Goal: Task Accomplishment & Management: Manage account settings

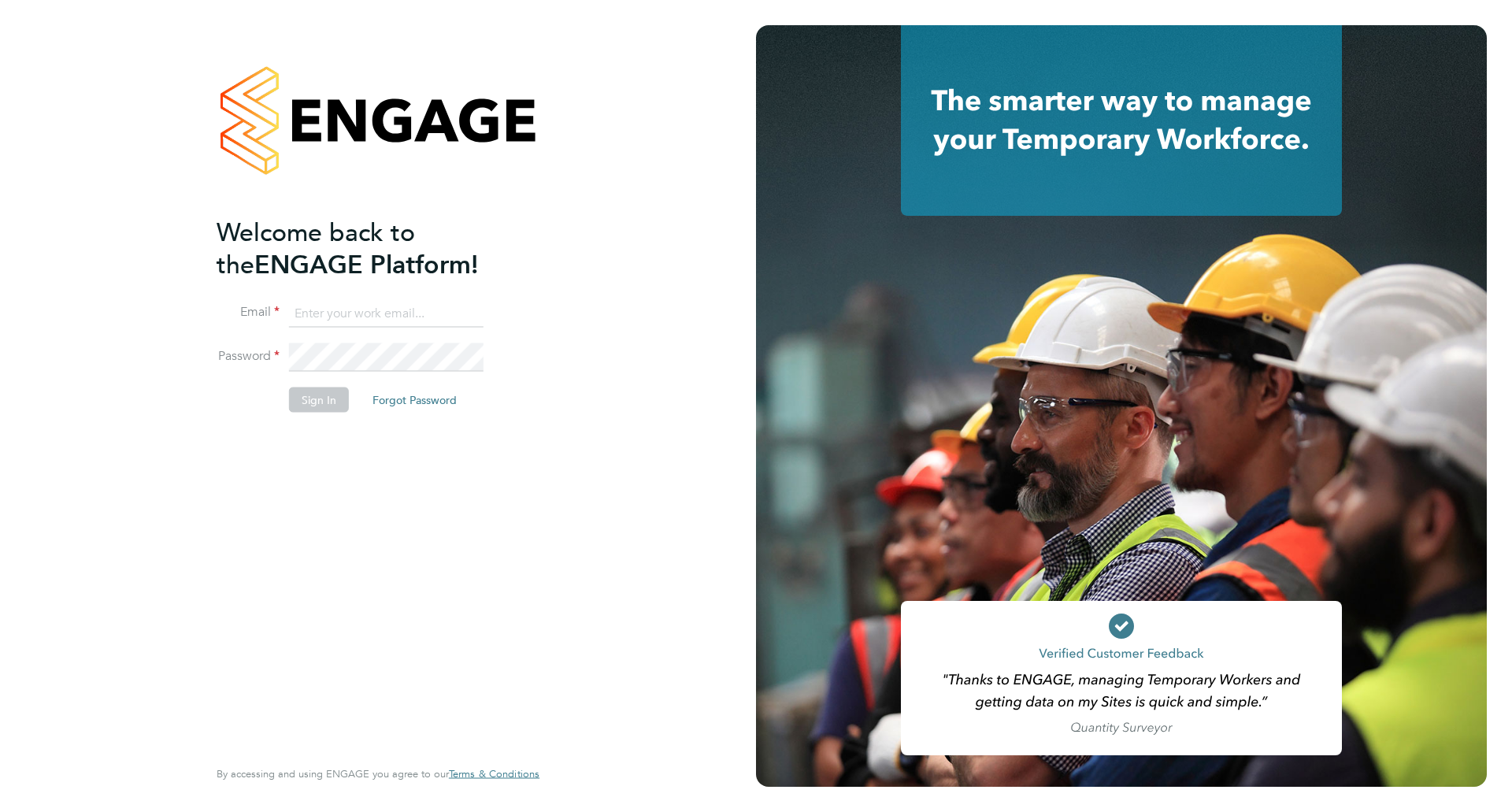
click at [362, 313] on input at bounding box center [386, 313] width 195 height 28
type input "[EMAIL_ADDRESS][DOMAIN_NAME]"
click at [315, 395] on button "Sign In" at bounding box center [319, 399] width 60 height 25
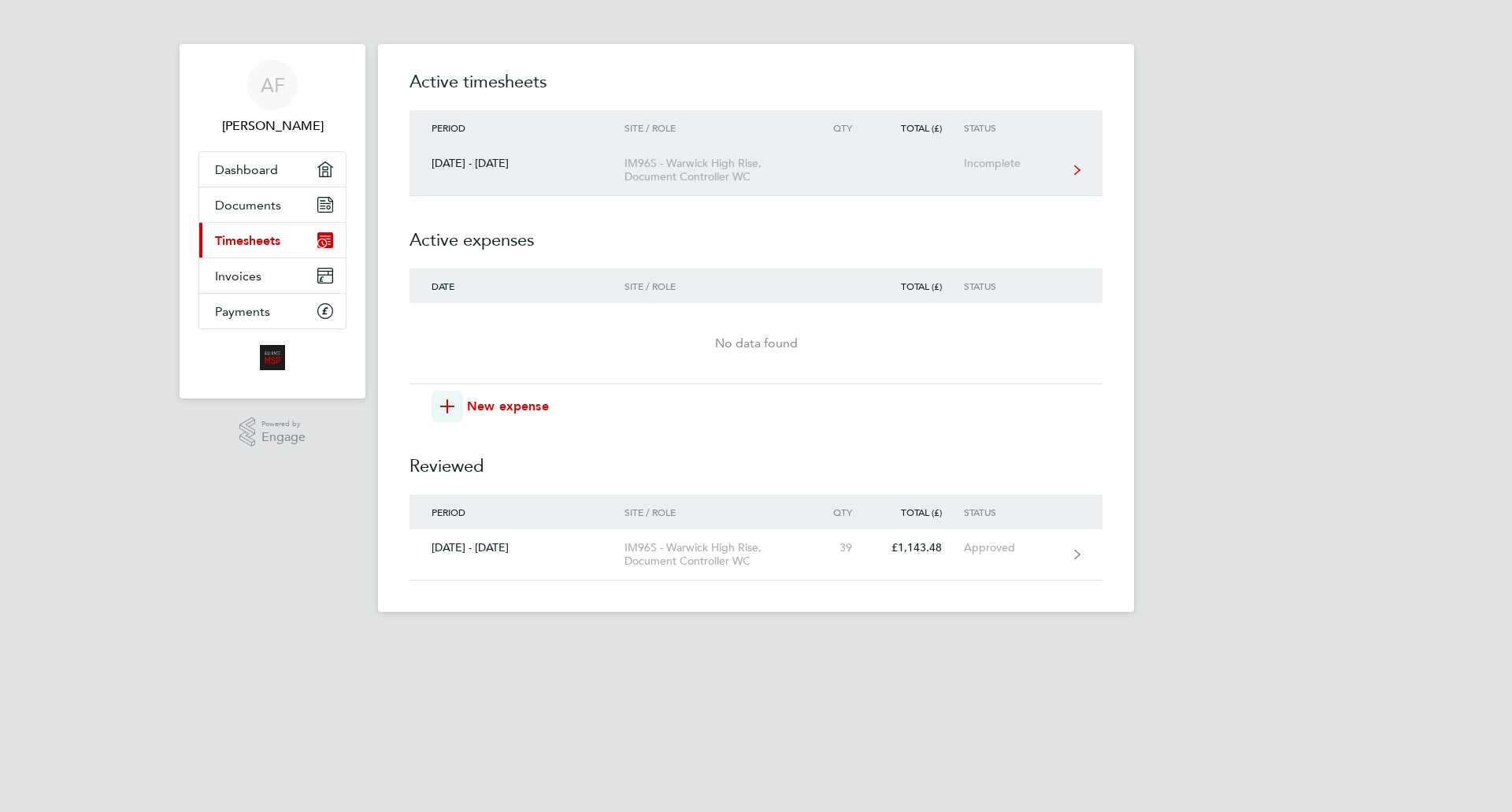
click at [482, 166] on div "27 Sept - 03 Oct 2025" at bounding box center [517, 163] width 215 height 14
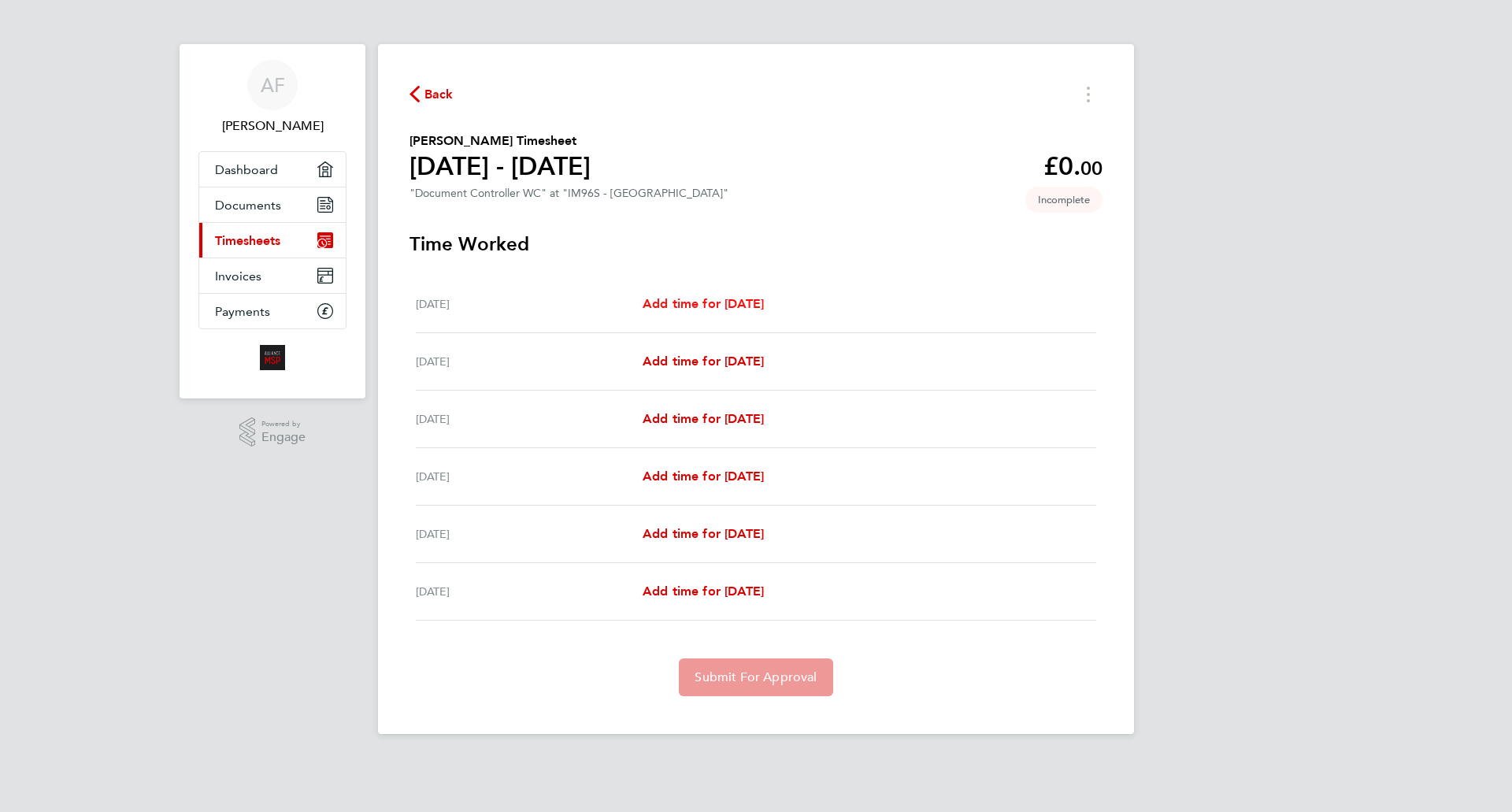
click at [703, 303] on span "Add time for Sat 27 Sep" at bounding box center [703, 304] width 121 height 15
select select "30"
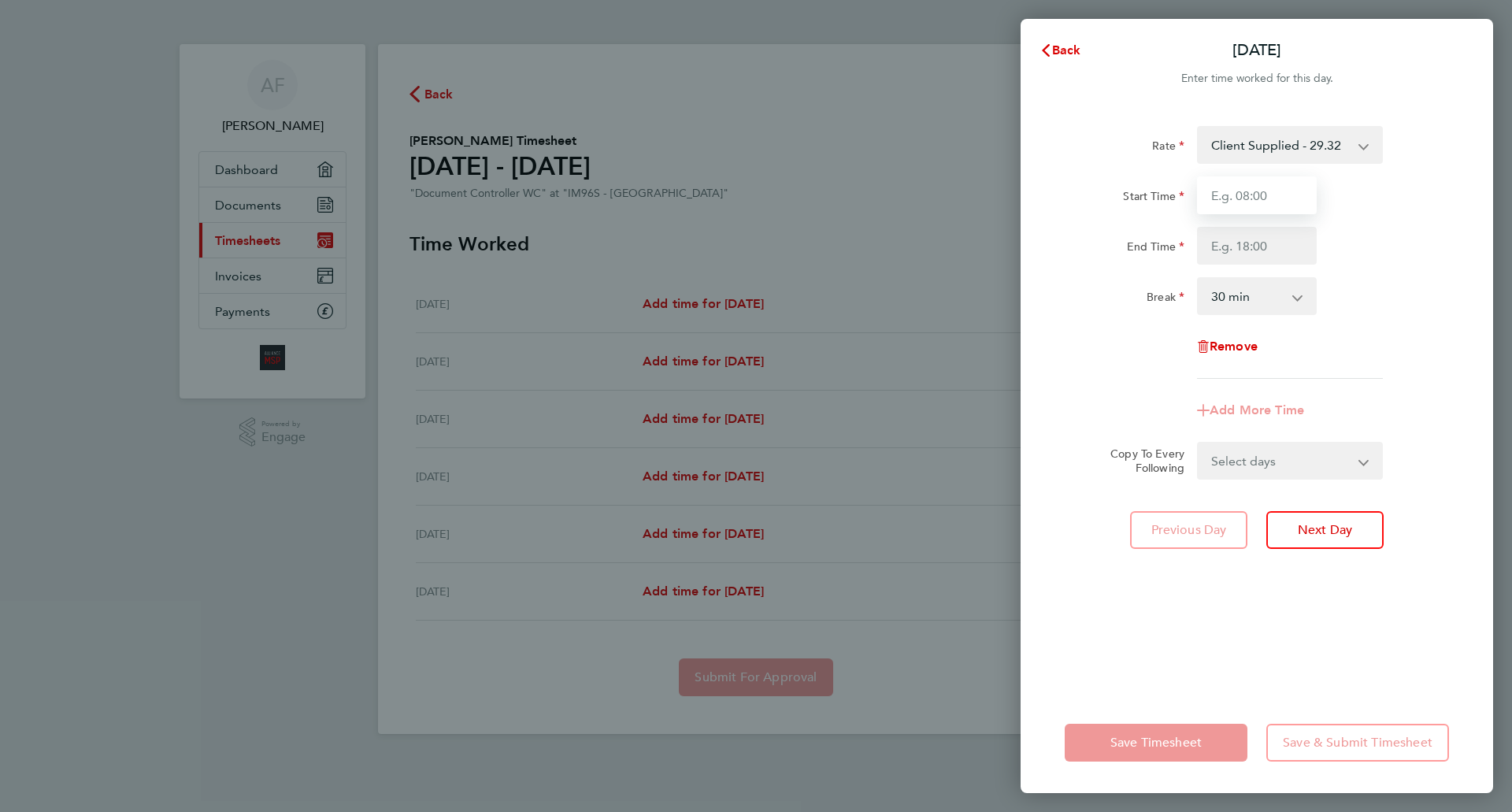
click at [1279, 192] on input "Start Time" at bounding box center [1256, 196] width 120 height 38
type input "08:00"
click at [1284, 246] on input "End Time" at bounding box center [1256, 246] width 120 height 38
type input "17:00"
click at [1247, 411] on app-timesheet-line-form-group "Rate Client Supplied - 29.32 Start Time 08:00 End Time 17:00 Break 0 min 15 min…" at bounding box center [1256, 277] width 384 height 303
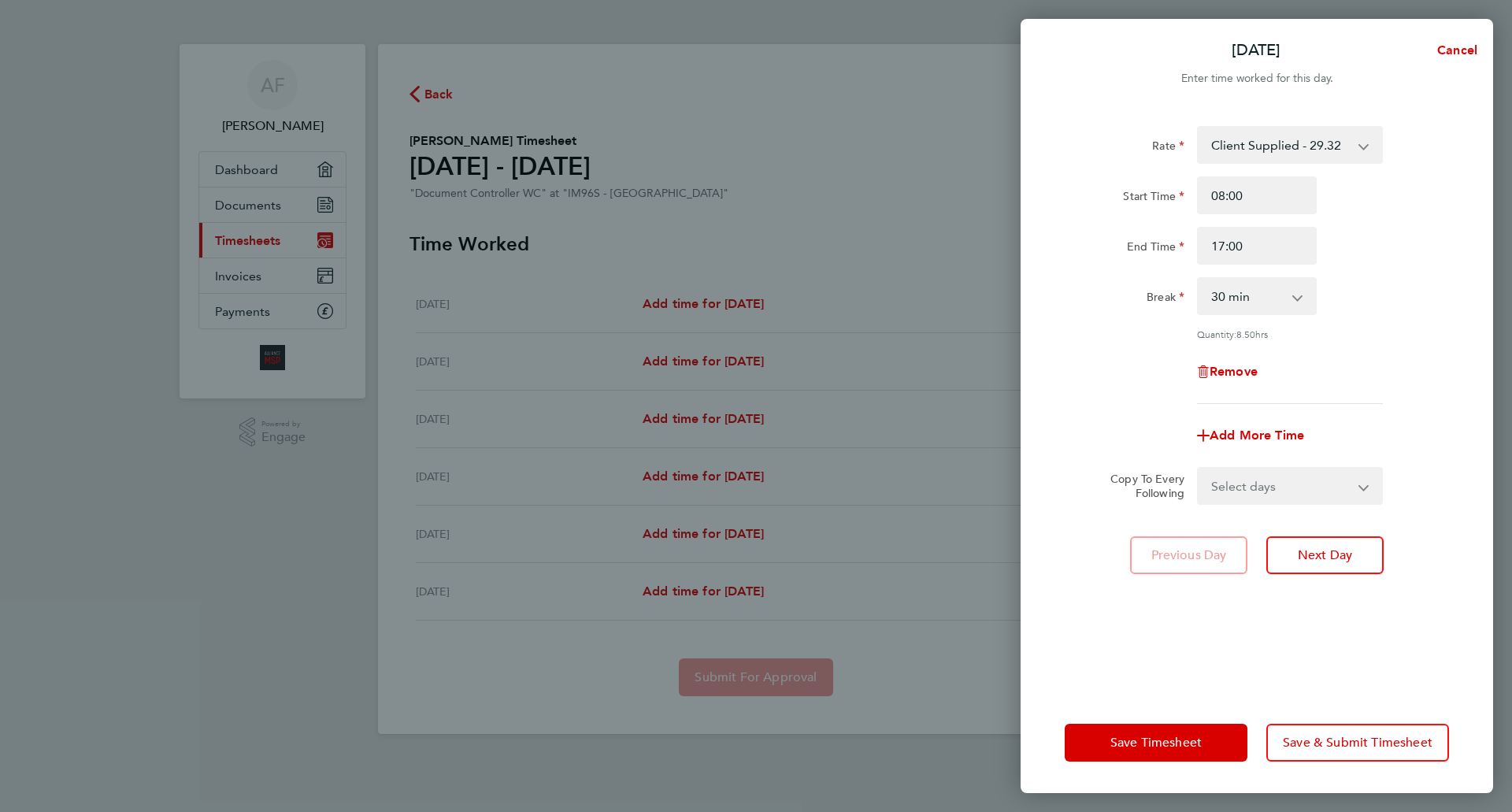
click at [1360, 486] on select "Select days Day Weekday (Mon-Fri) Monday Tuesday Wednesday Thursday Sunday" at bounding box center [1281, 486] width 165 height 34
select select "MO"
click at [1198, 469] on select "Select days Day Weekday (Mon-Fri) Monday Tuesday Wednesday Thursday Sunday" at bounding box center [1281, 486] width 165 height 34
select select "2025-10-02"
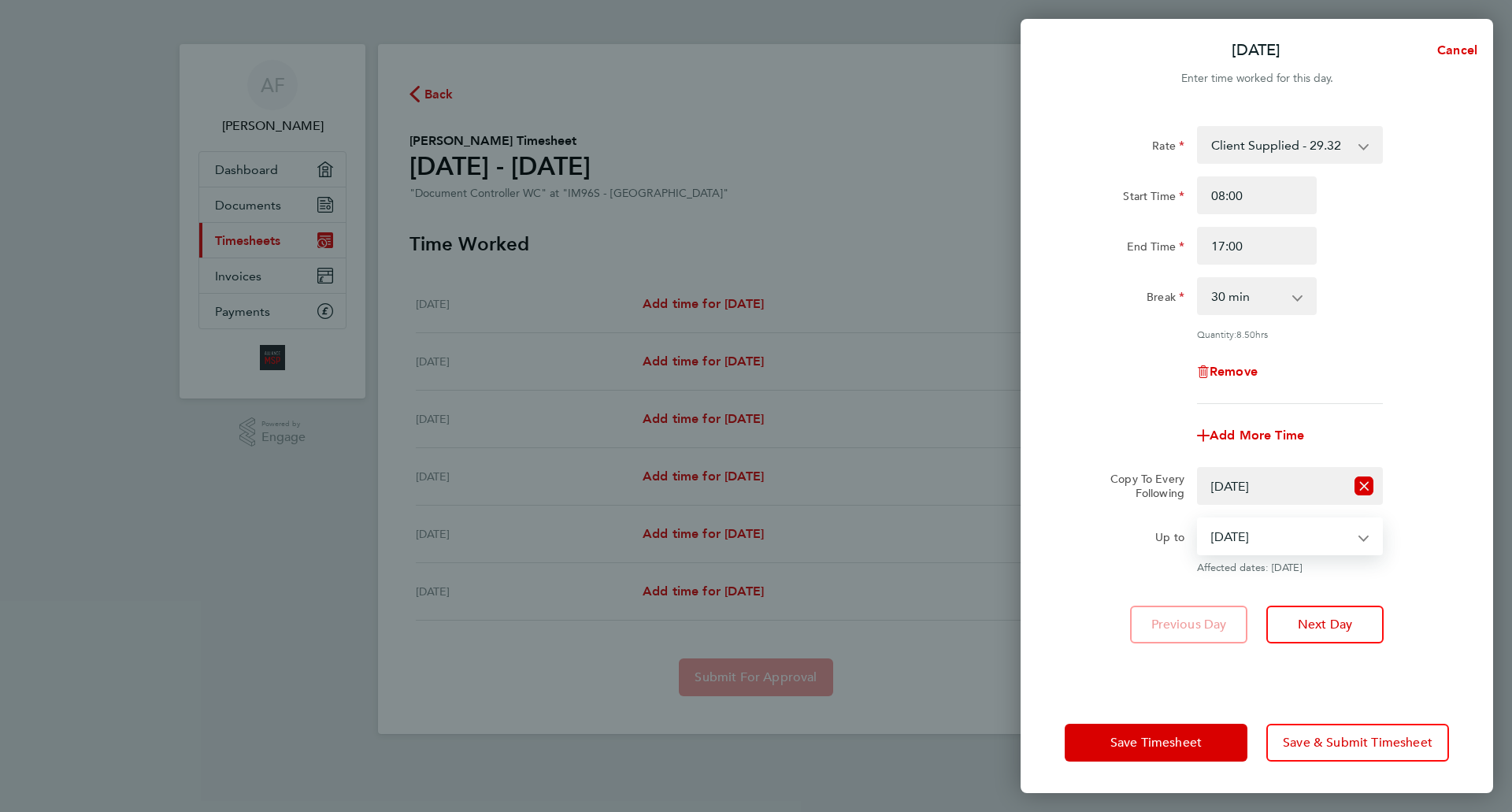
click at [1362, 537] on select "29 Sep 2025 30 Sep 2025 01 Oct 2025 02 Oct 2025" at bounding box center [1280, 536] width 164 height 34
click at [1198, 518] on select "29 Sep 2025 30 Sep 2025 01 Oct 2025 02 Oct 2025" at bounding box center [1280, 536] width 164 height 34
click at [1138, 742] on span "Save Timesheet" at bounding box center [1156, 741] width 92 height 15
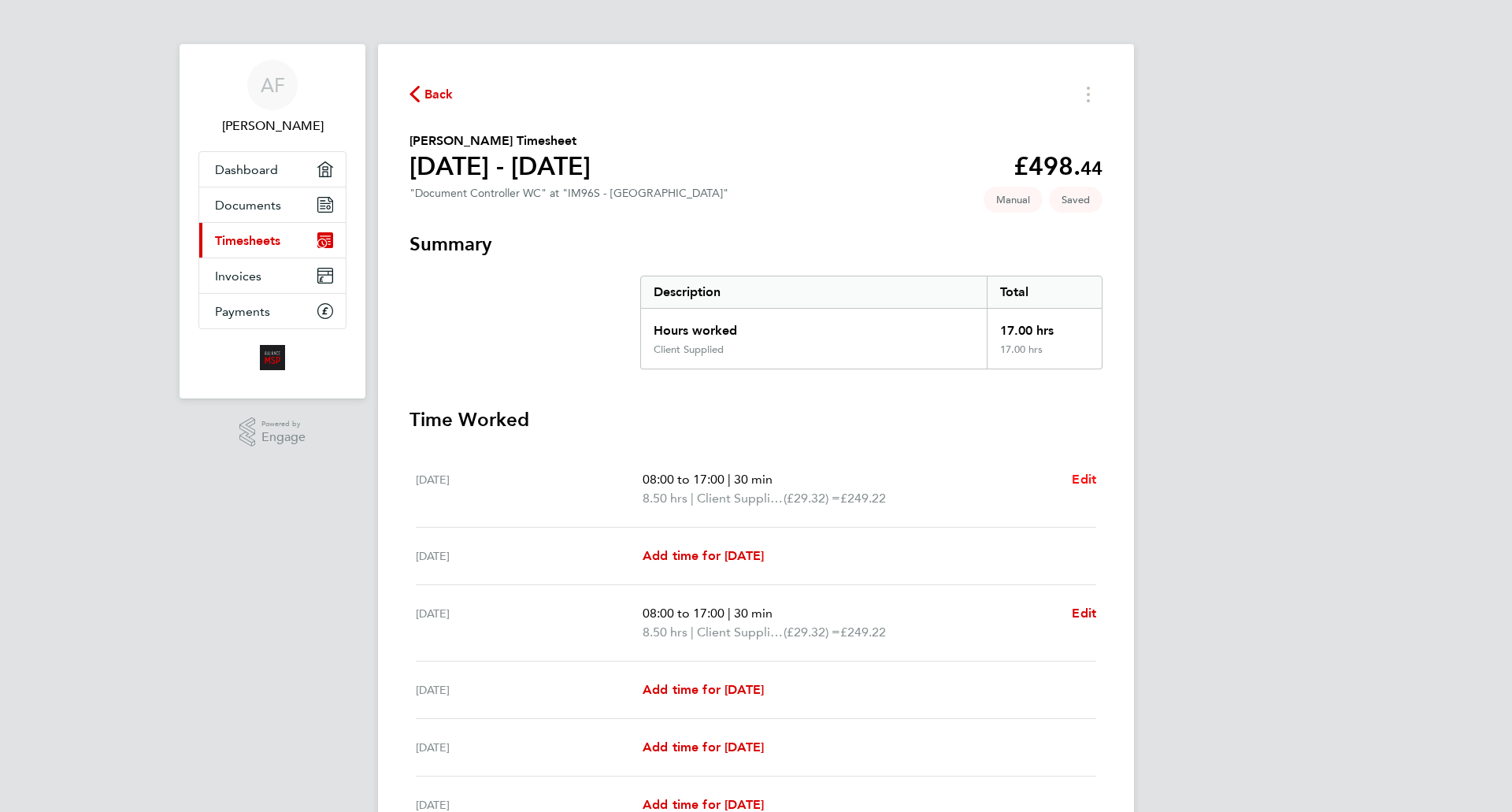
click at [1077, 477] on span "Edit" at bounding box center [1083, 478] width 24 height 15
select select "30"
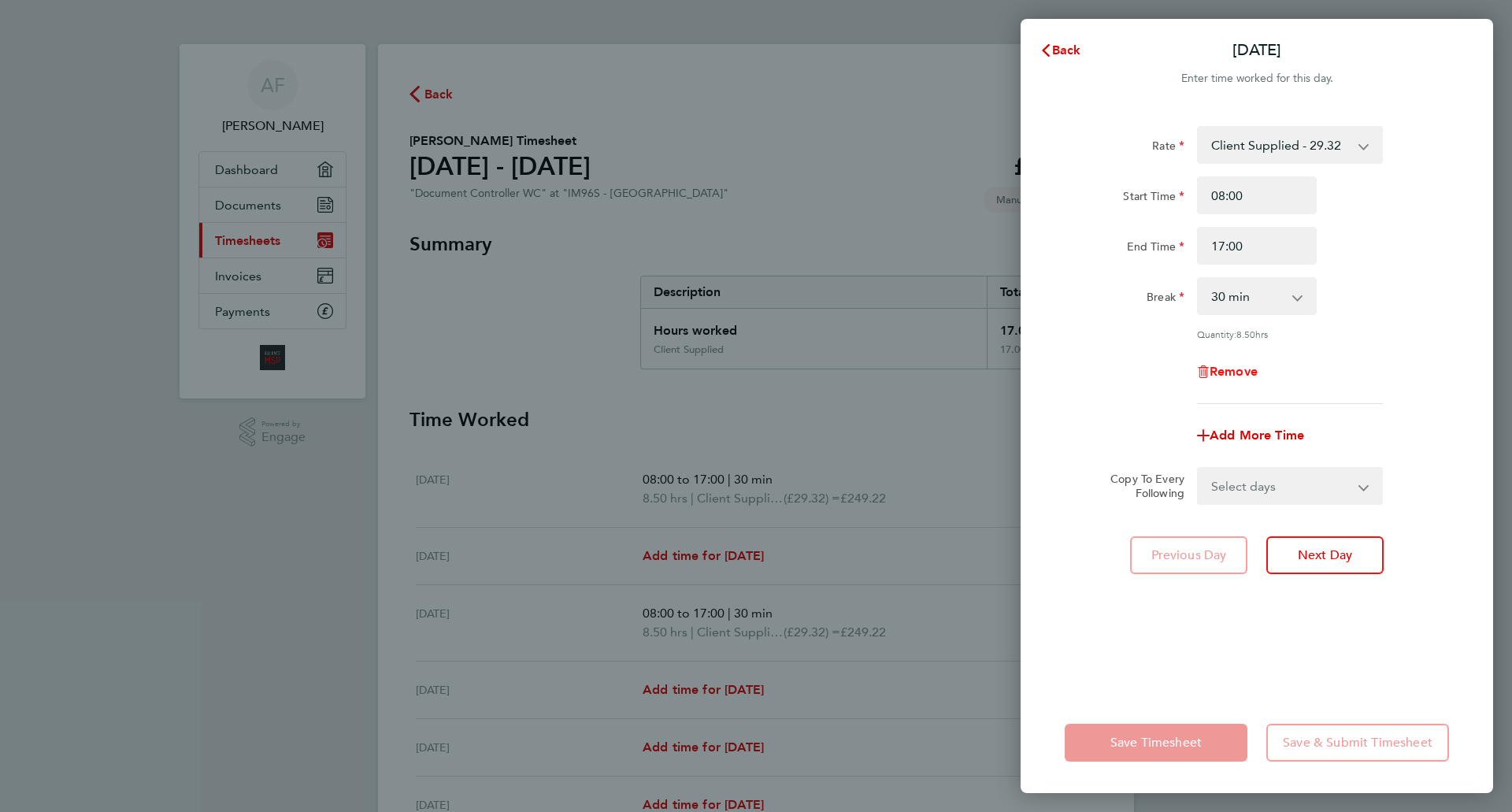
click at [1219, 369] on span "Remove" at bounding box center [1233, 371] width 48 height 15
select select "null"
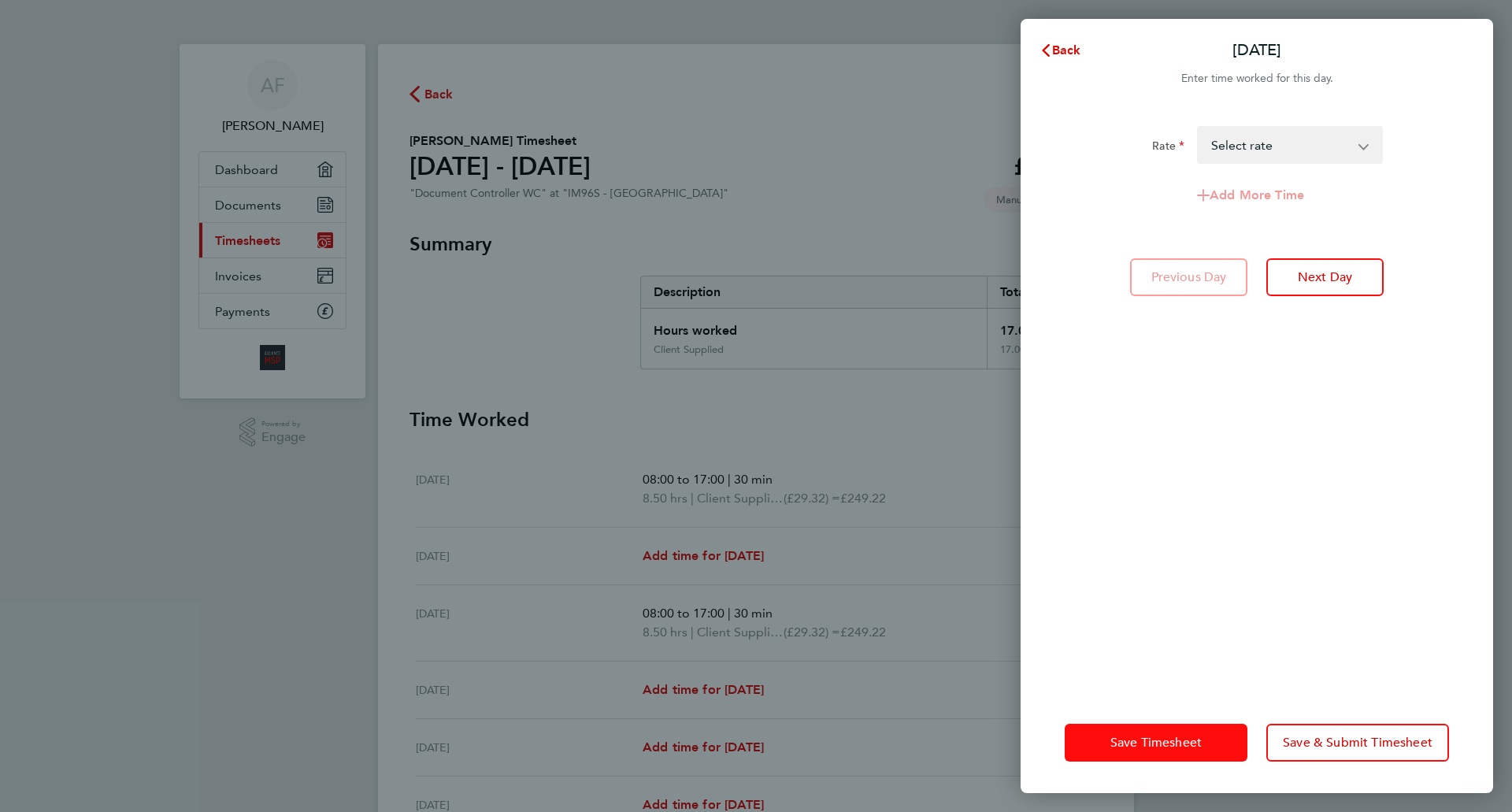
click at [1141, 740] on span "Save Timesheet" at bounding box center [1156, 741] width 92 height 15
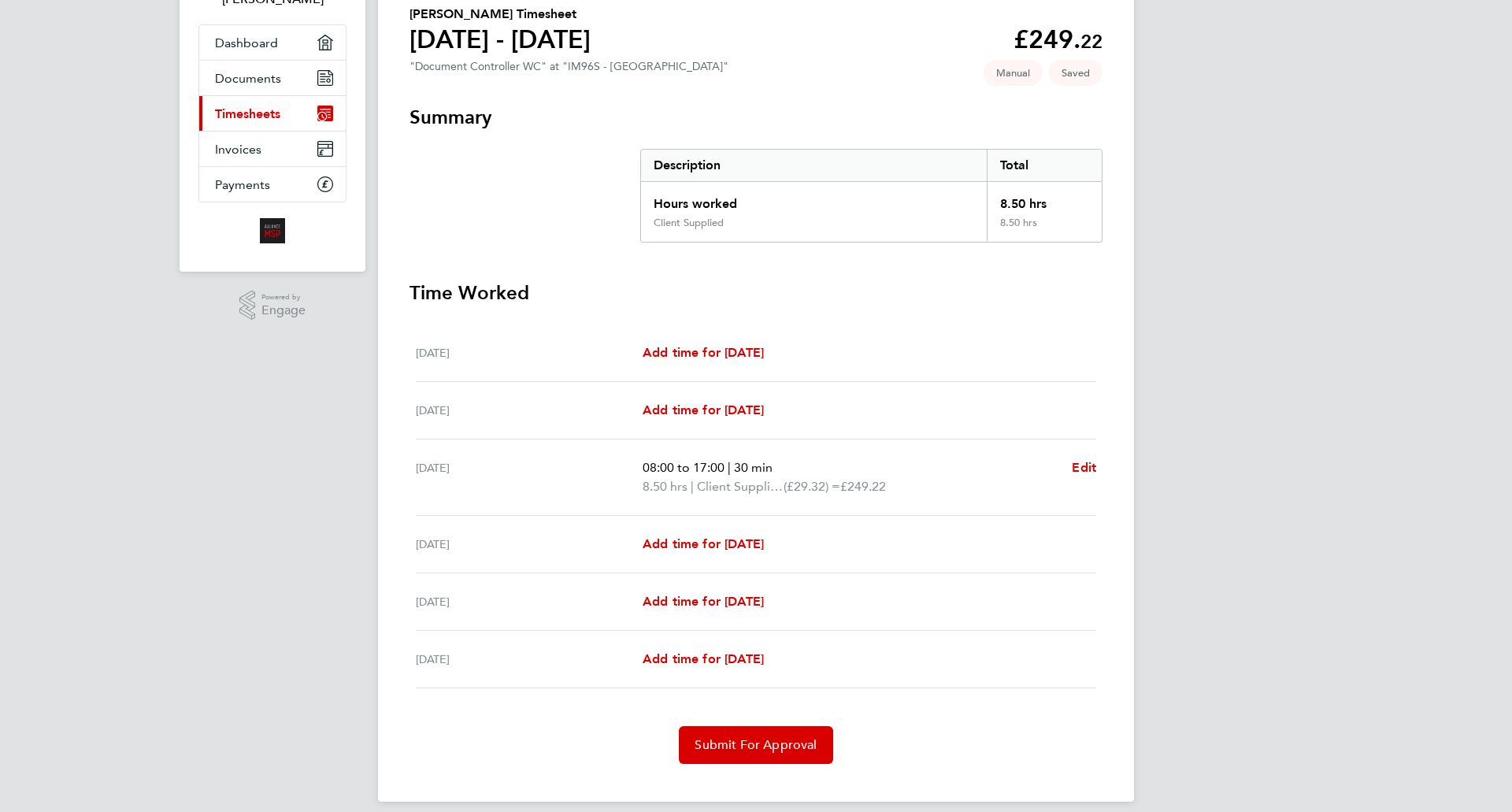
scroll to position [141, 0]
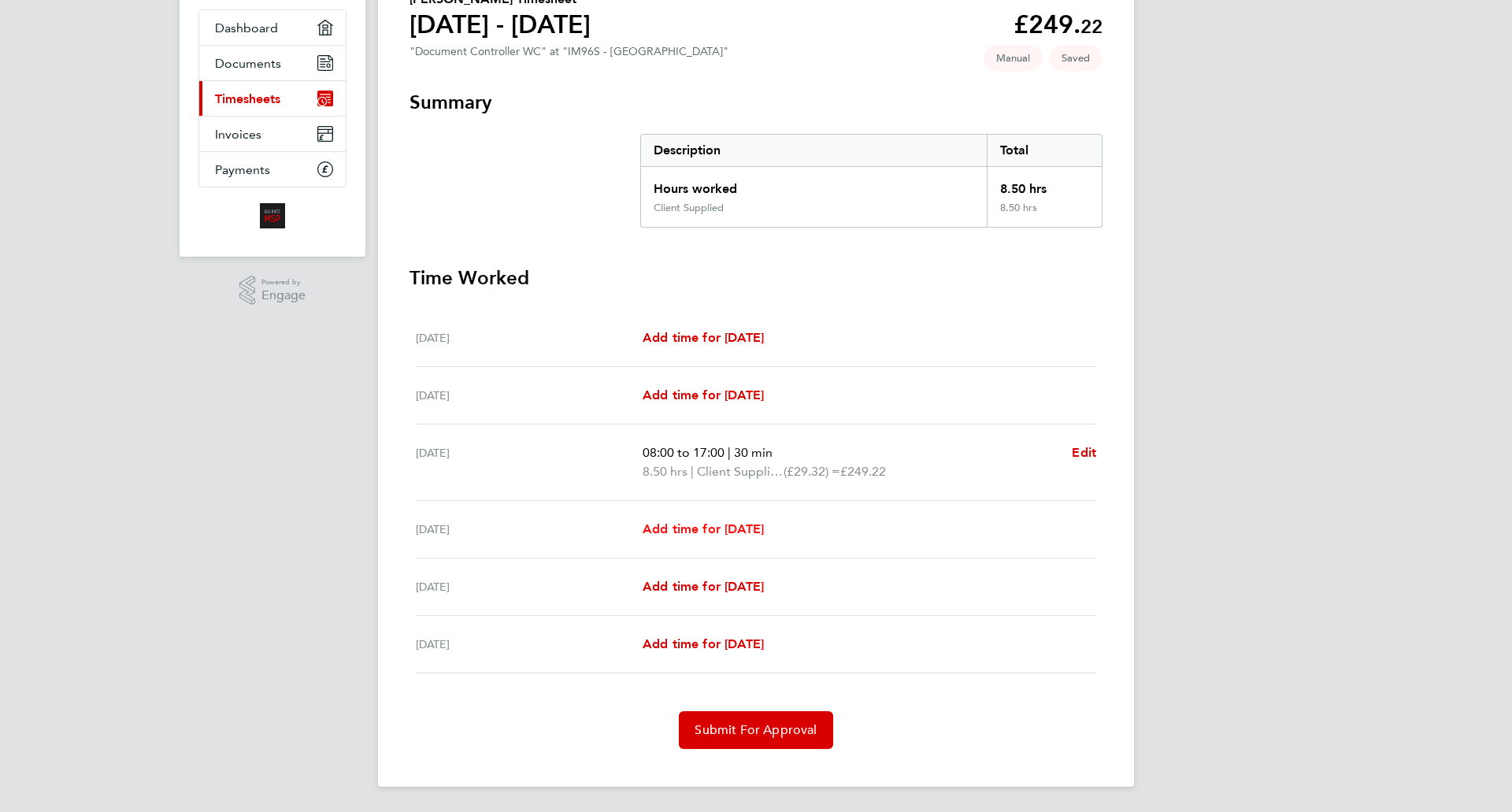
click at [661, 528] on span "Add time for Tue 30 Sep" at bounding box center [703, 528] width 121 height 15
select select "30"
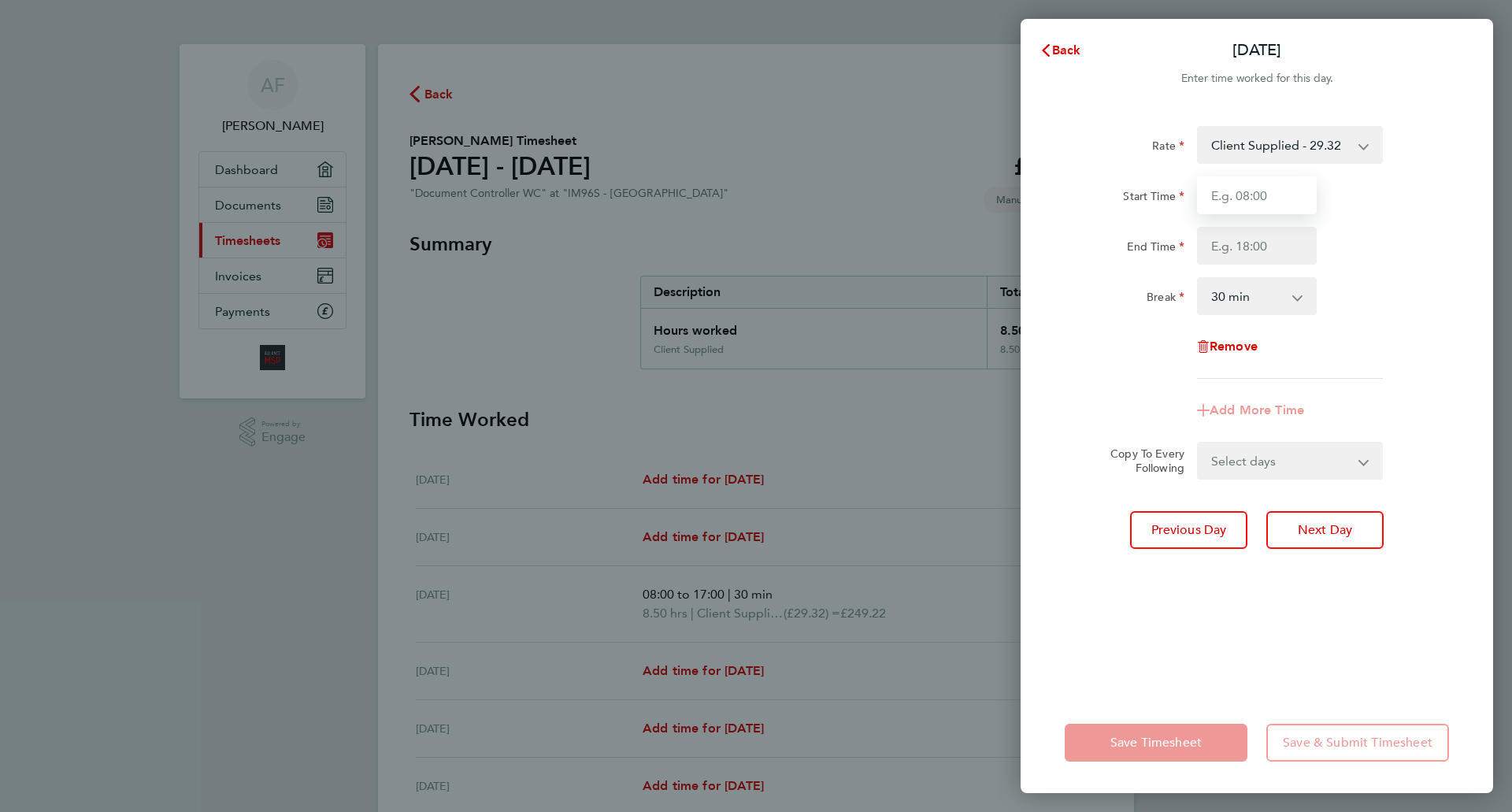
click at [1268, 195] on input "Start Time" at bounding box center [1256, 196] width 120 height 38
type input "08:00"
click at [1275, 243] on input "End Time" at bounding box center [1256, 246] width 120 height 38
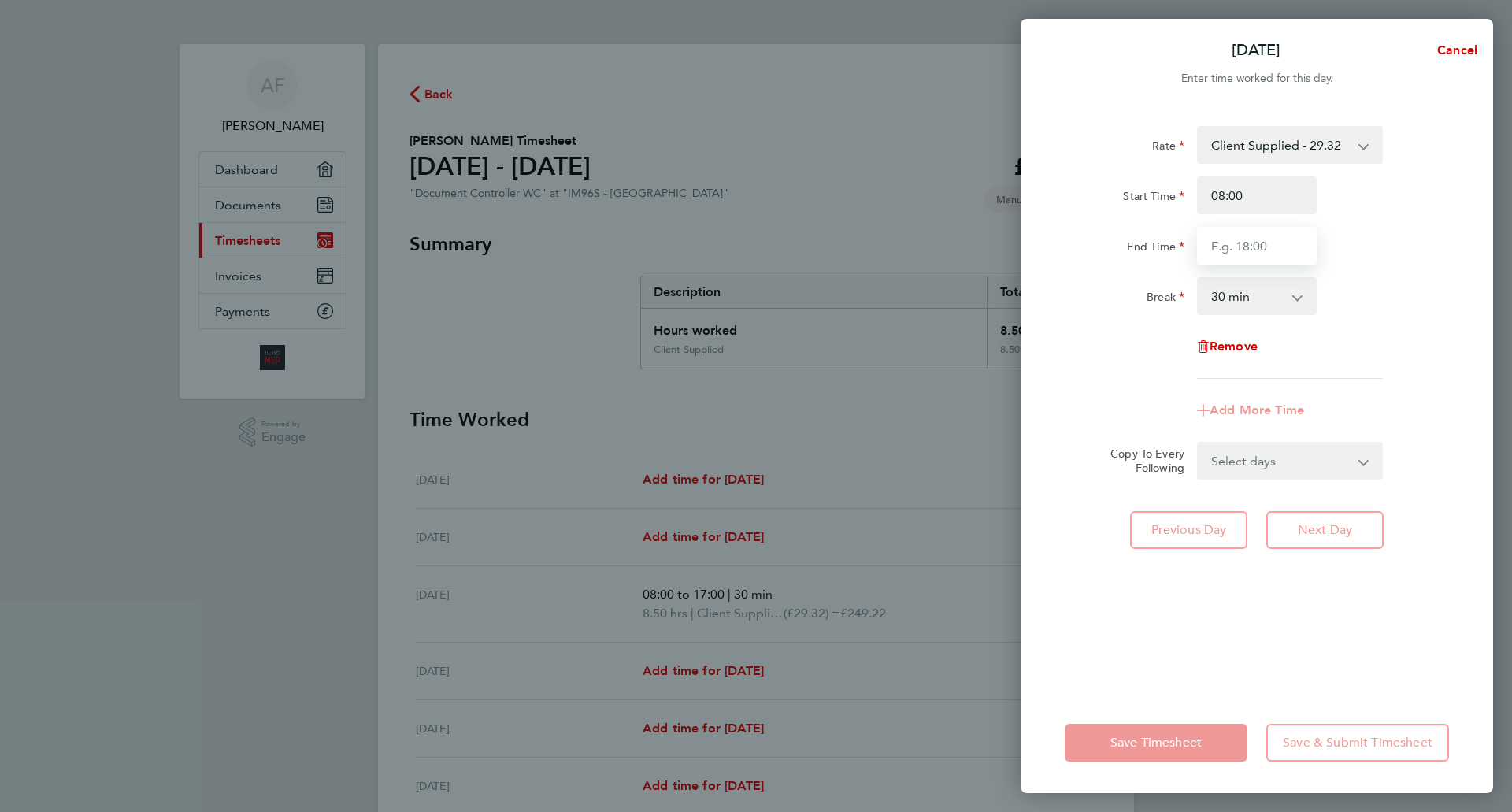
type input "17:00"
click at [1352, 462] on form "Rate Client Supplied - 29.32 Start Time 08:00 End Time 17:00 Break 0 min 15 min…" at bounding box center [1256, 303] width 384 height 353
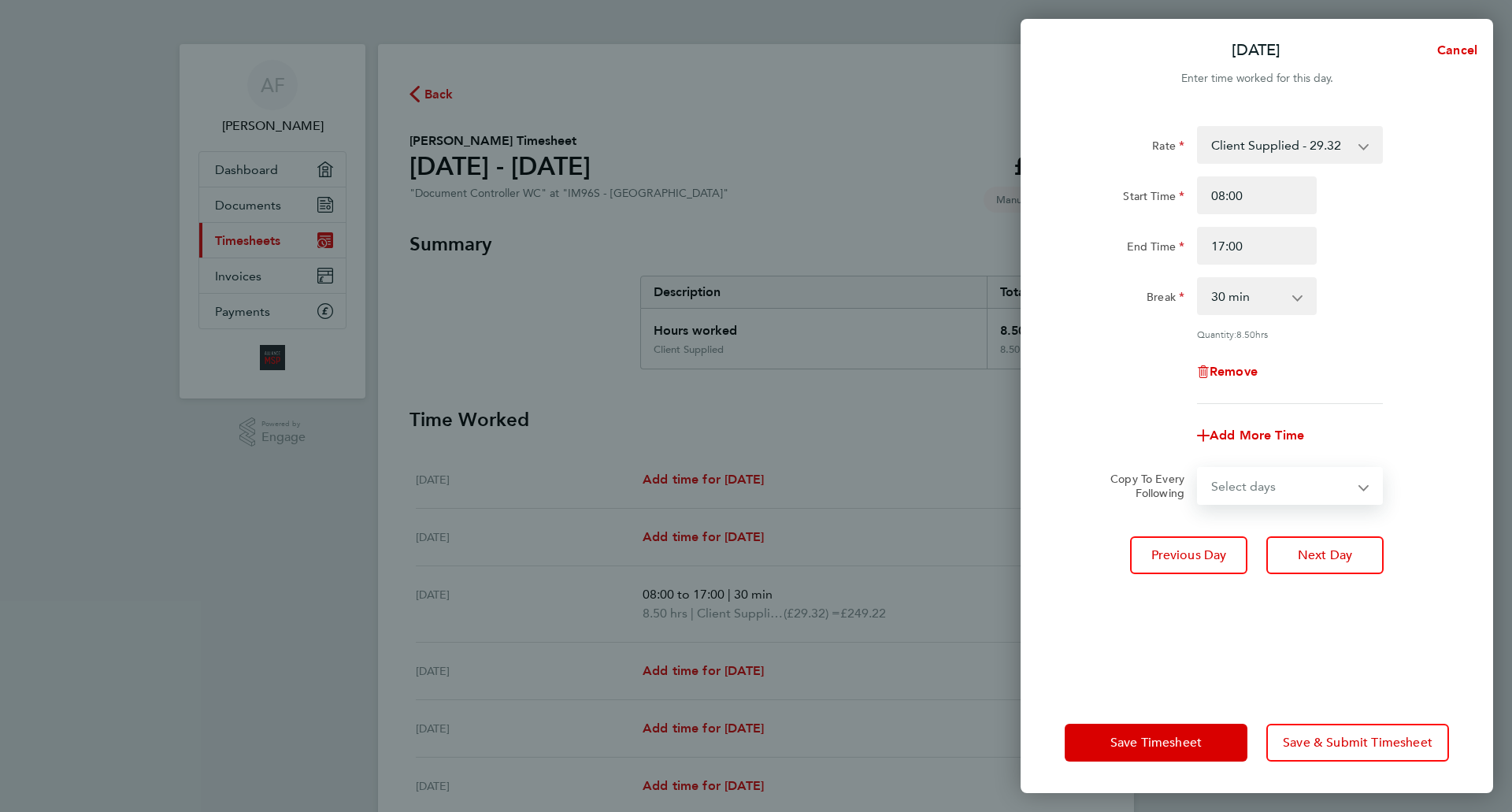
select select "DAY"
click at [1198, 469] on select "Select days Day Wednesday Thursday" at bounding box center [1281, 486] width 165 height 34
select select "2025-10-02"
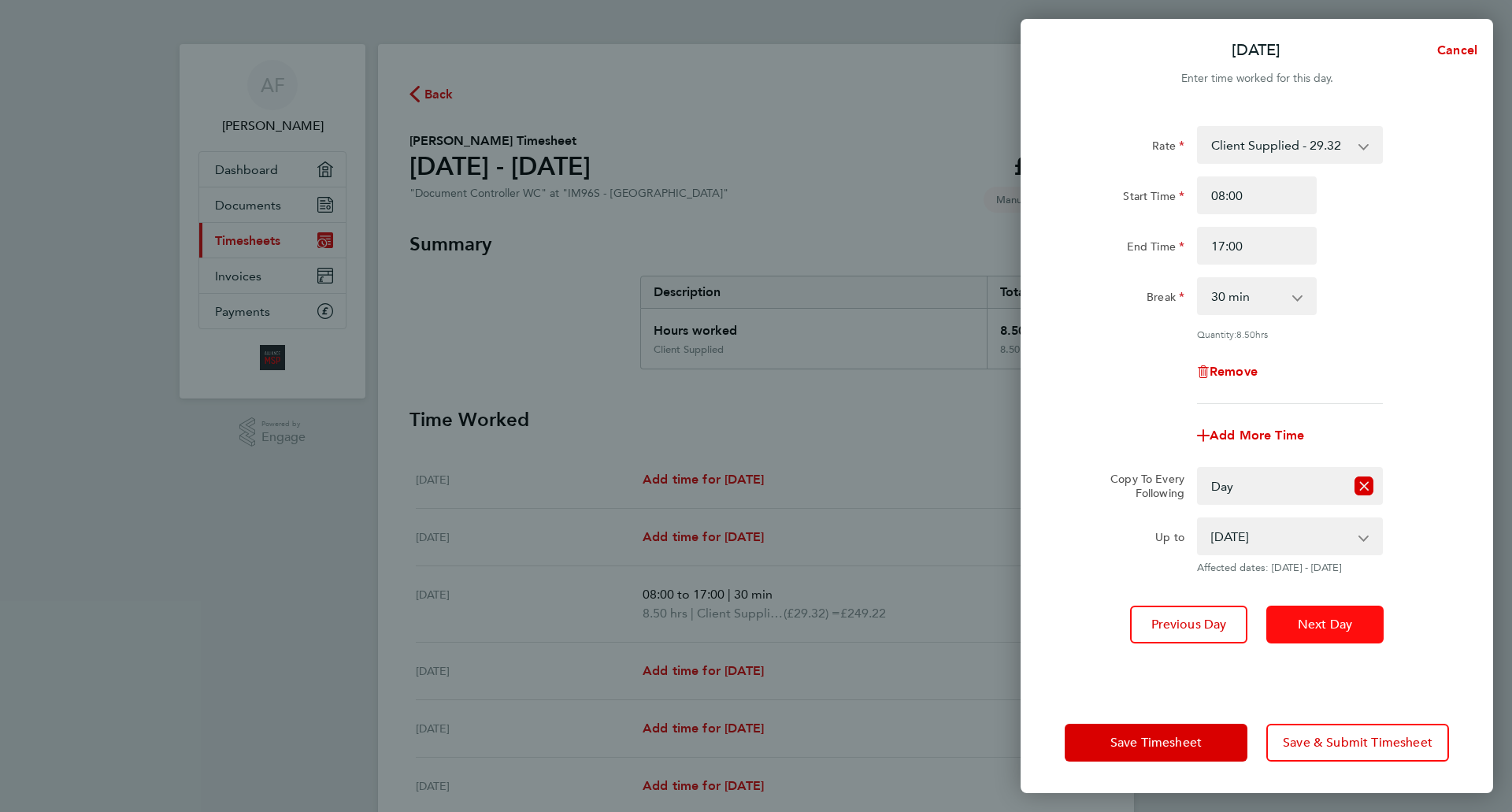
click at [1325, 624] on span "Next Day" at bounding box center [1324, 624] width 54 height 15
select select "0: null"
select select "30"
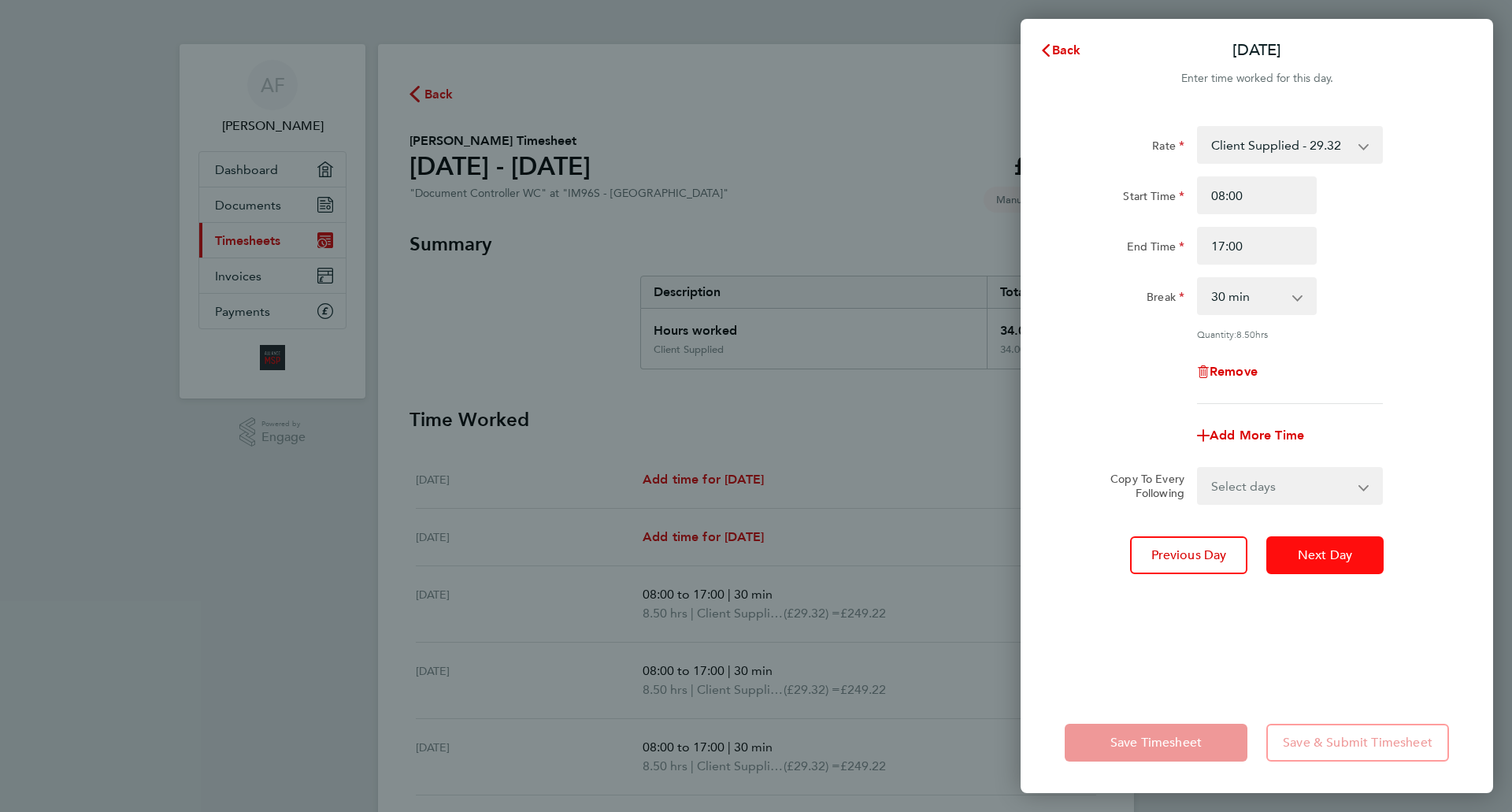
click at [1317, 554] on span "Next Day" at bounding box center [1324, 555] width 54 height 15
select select "30"
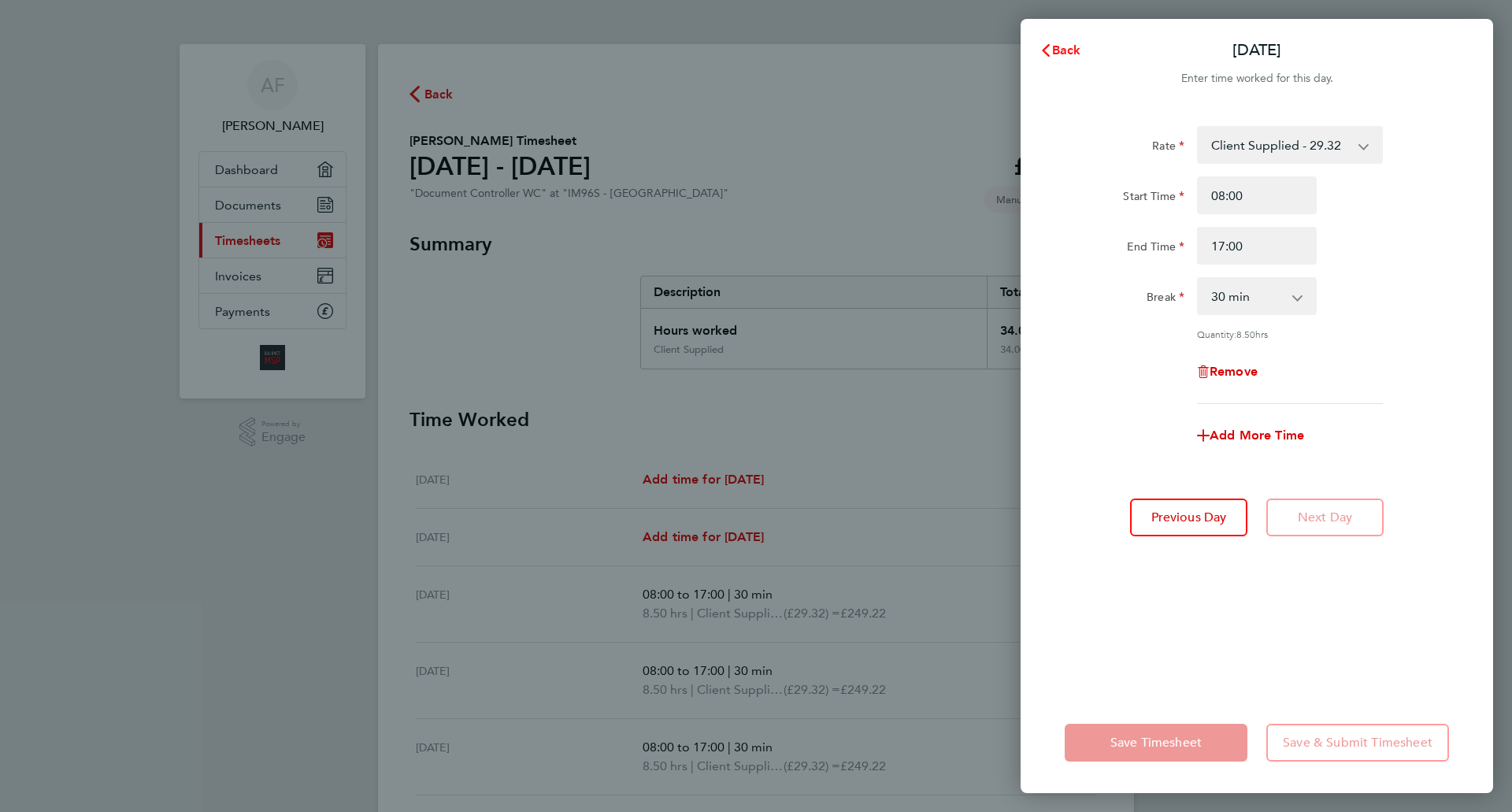
click at [1053, 48] on span "Back" at bounding box center [1066, 50] width 29 height 15
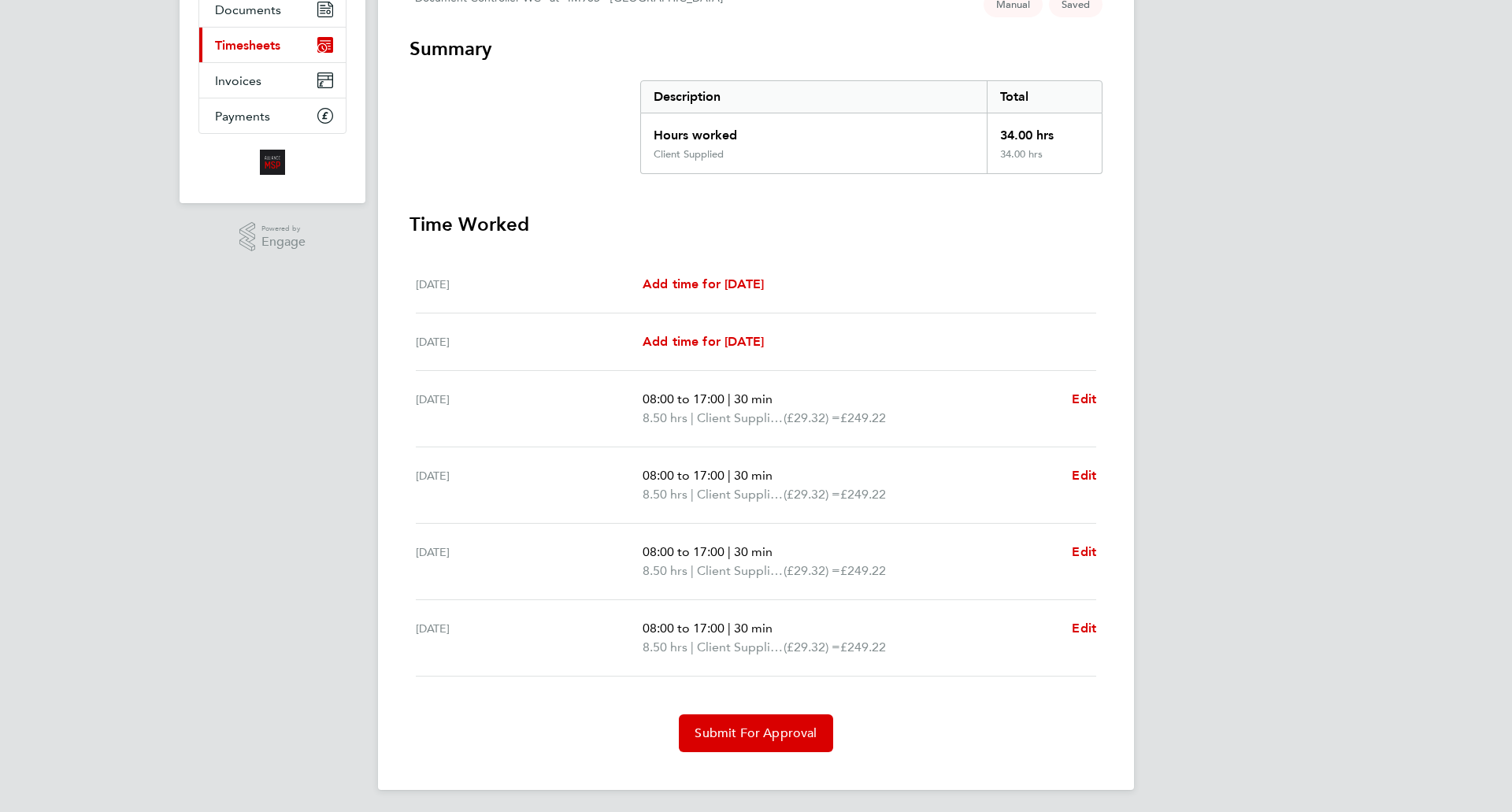
scroll to position [198, 0]
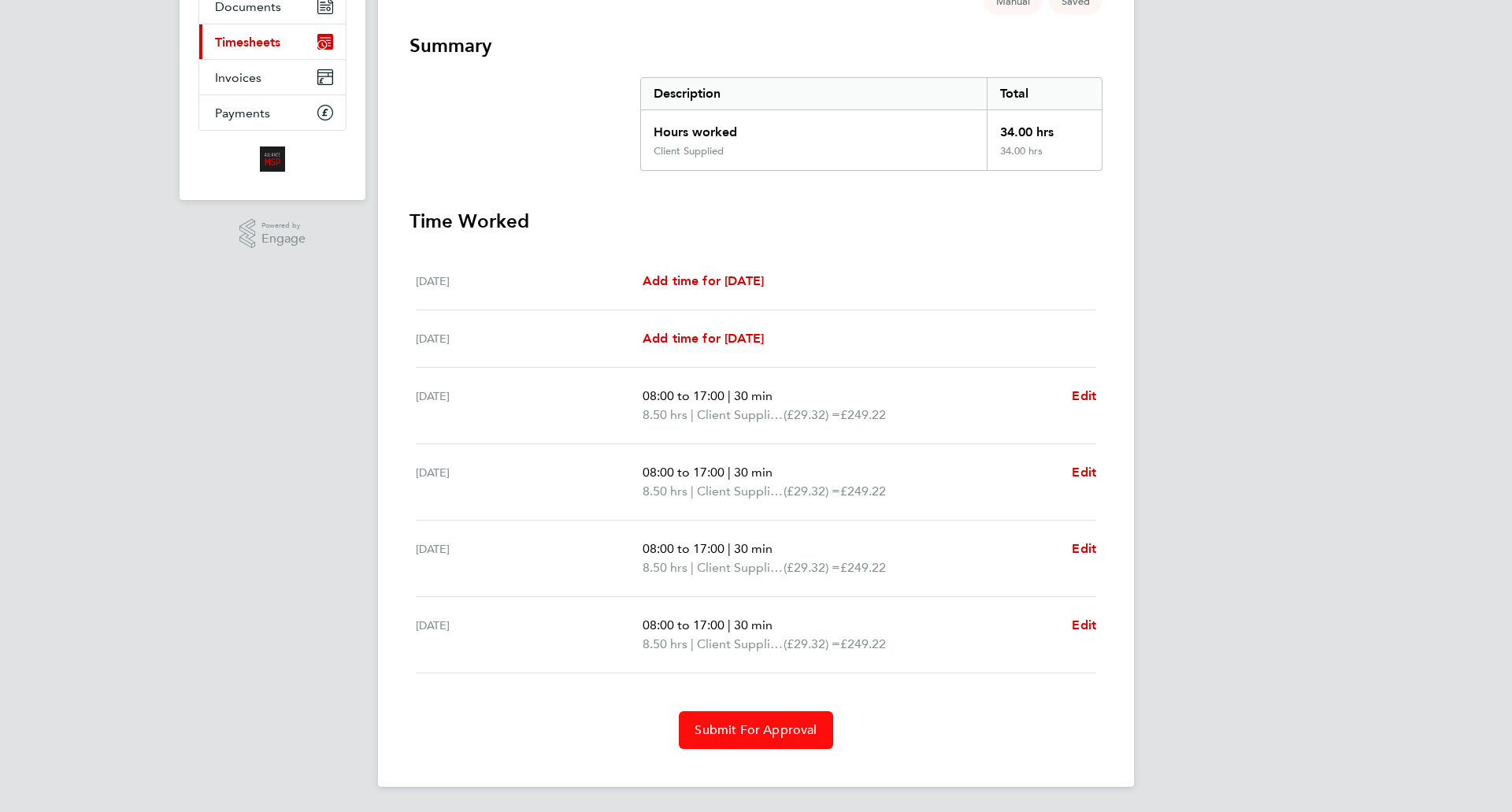
click at [737, 724] on span "Submit For Approval" at bounding box center [755, 730] width 122 height 15
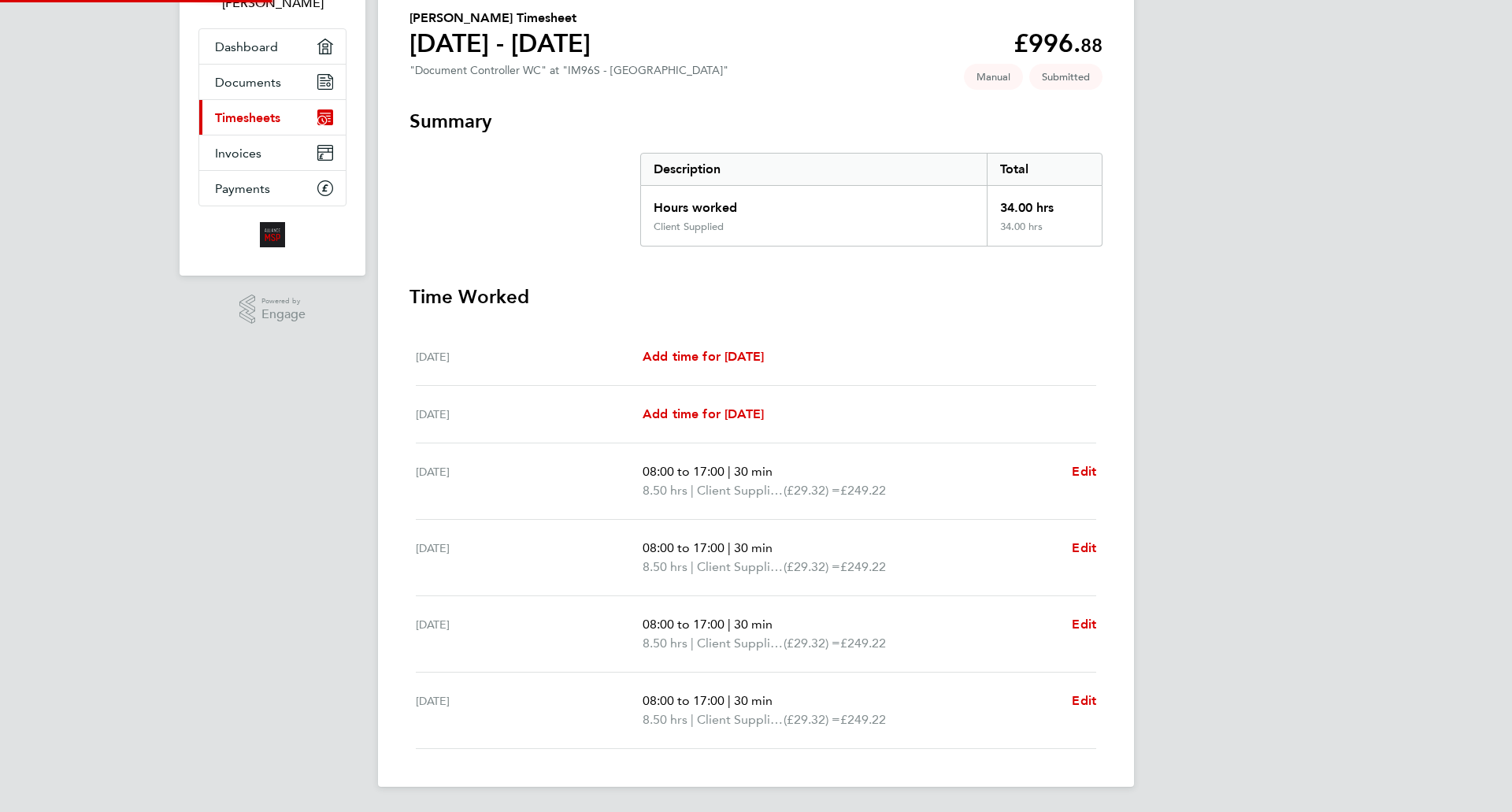
scroll to position [123, 0]
click at [240, 116] on span "Timesheets" at bounding box center [247, 118] width 65 height 15
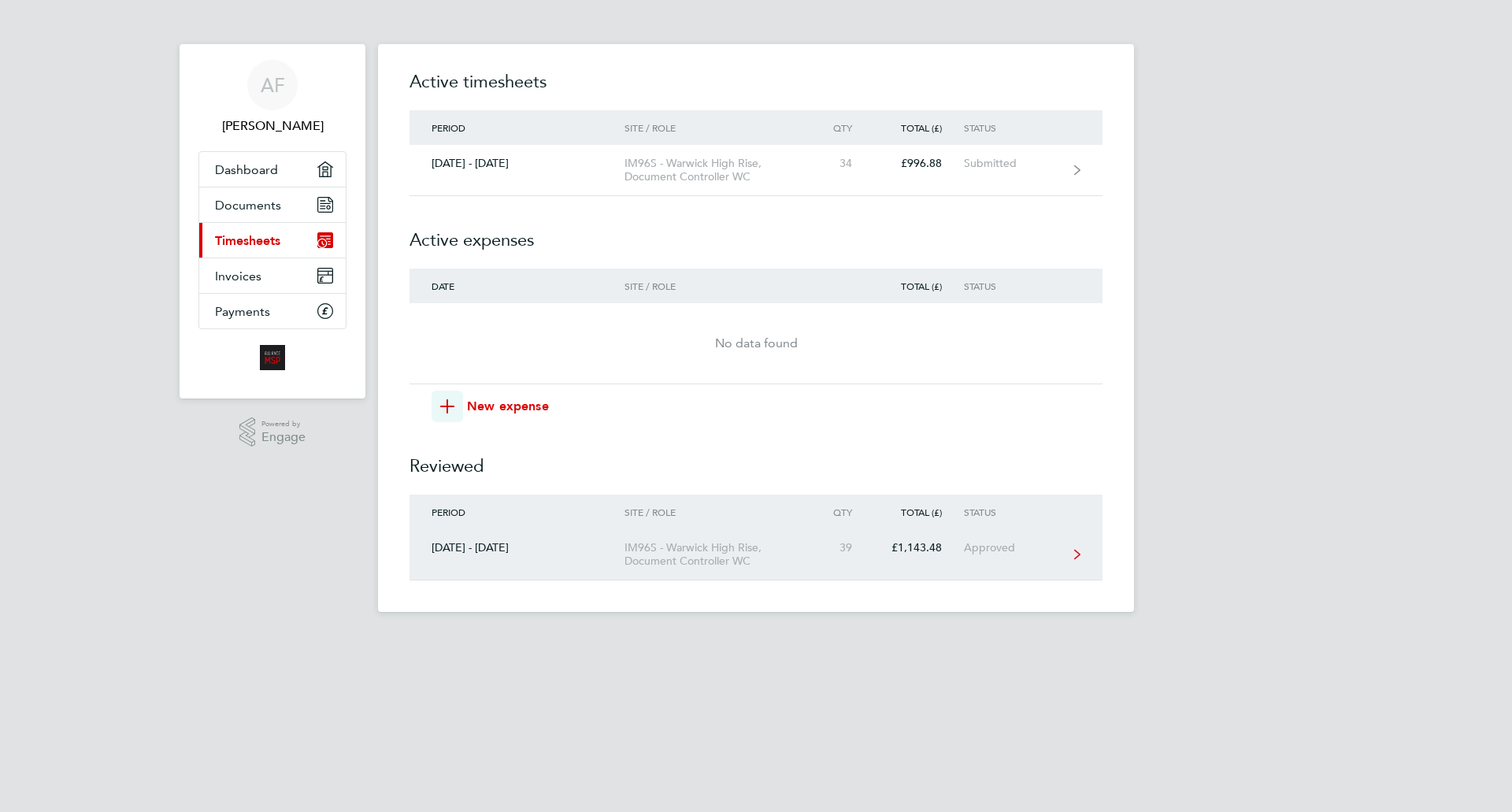
click at [481, 546] on div "20 - 26 Sept 2025" at bounding box center [517, 547] width 215 height 14
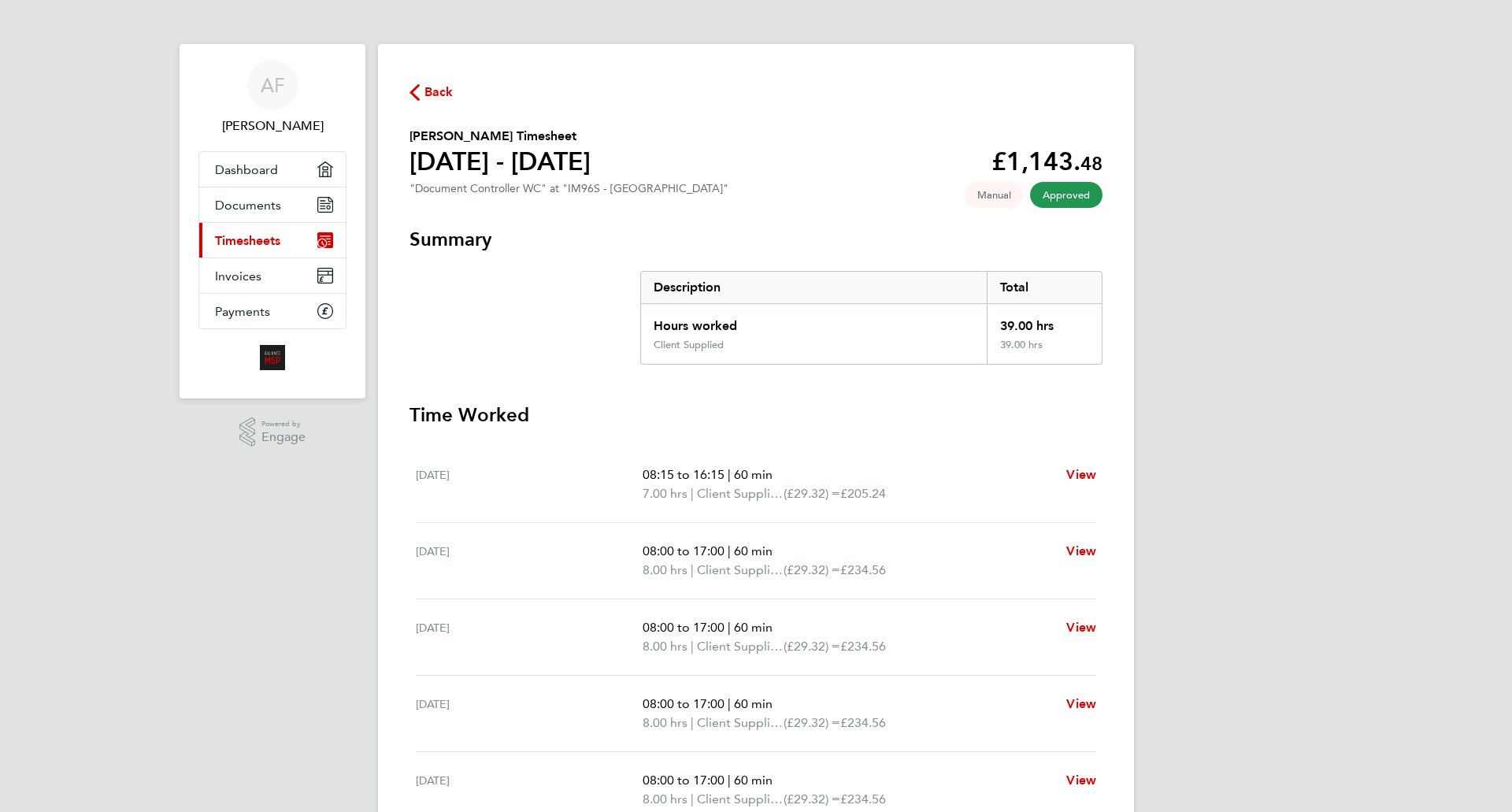
scroll to position [80, 0]
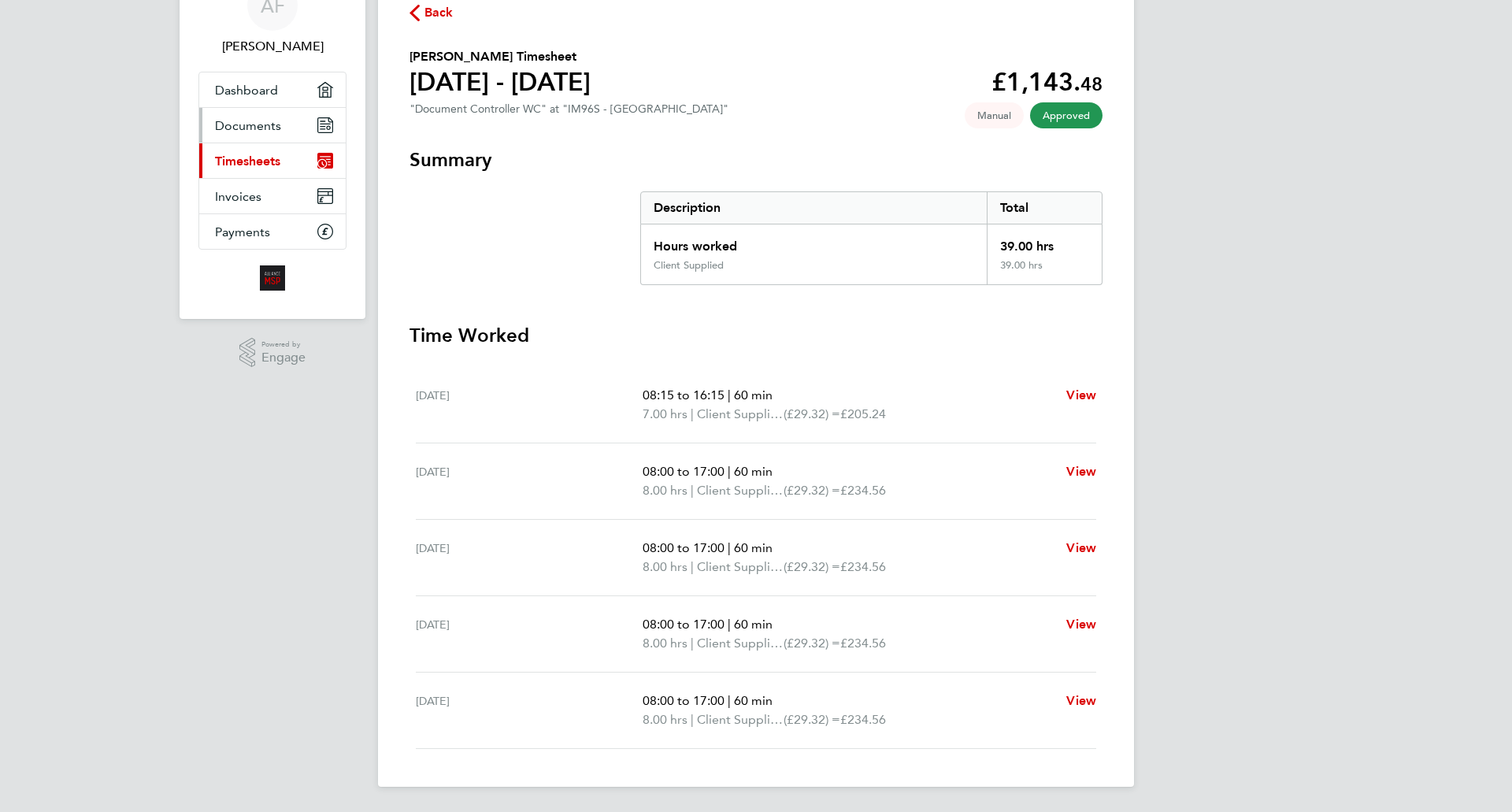
click at [247, 124] on span "Documents" at bounding box center [247, 125] width 66 height 15
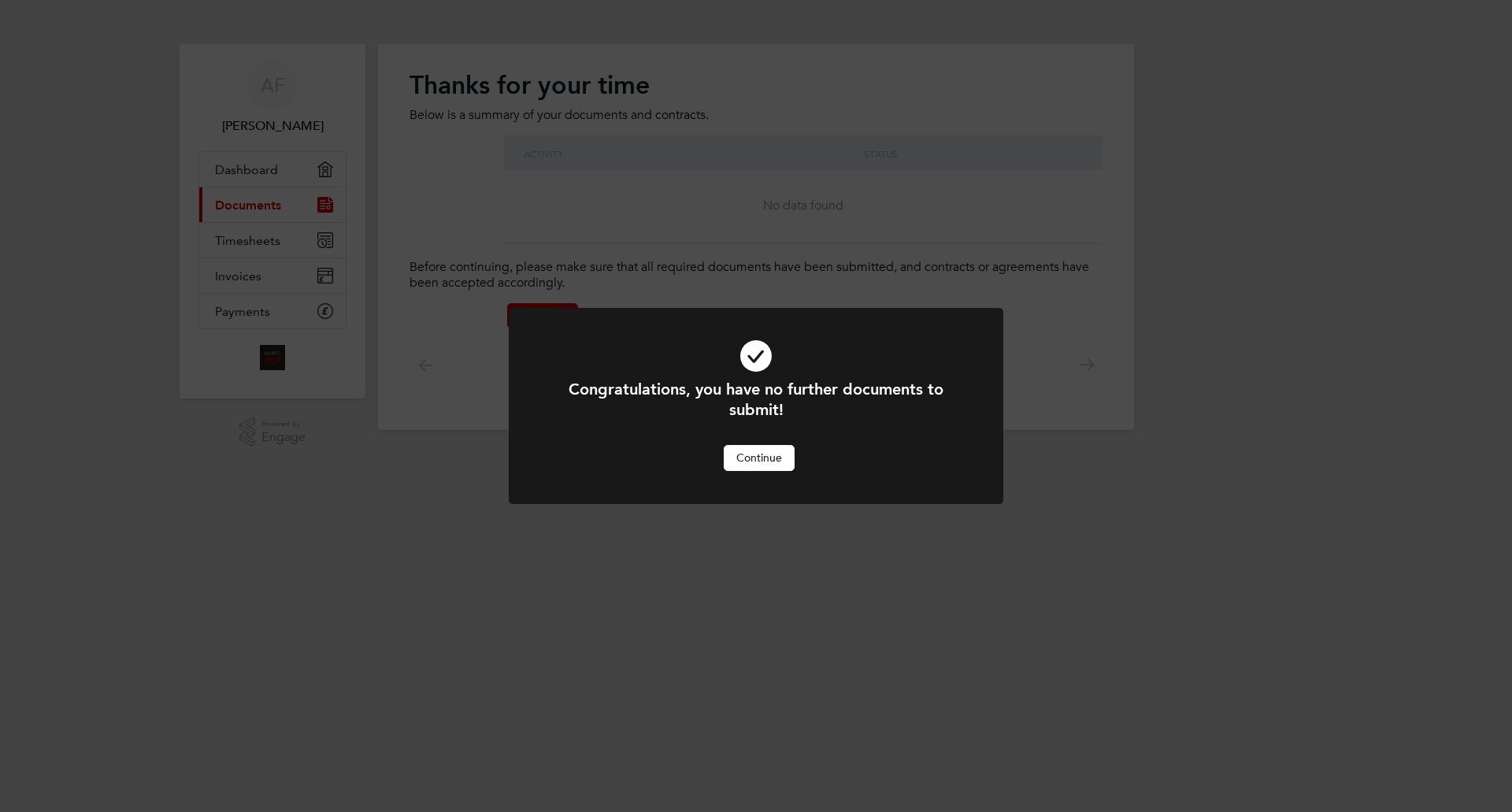
click at [760, 454] on button "Continue" at bounding box center [759, 458] width 71 height 25
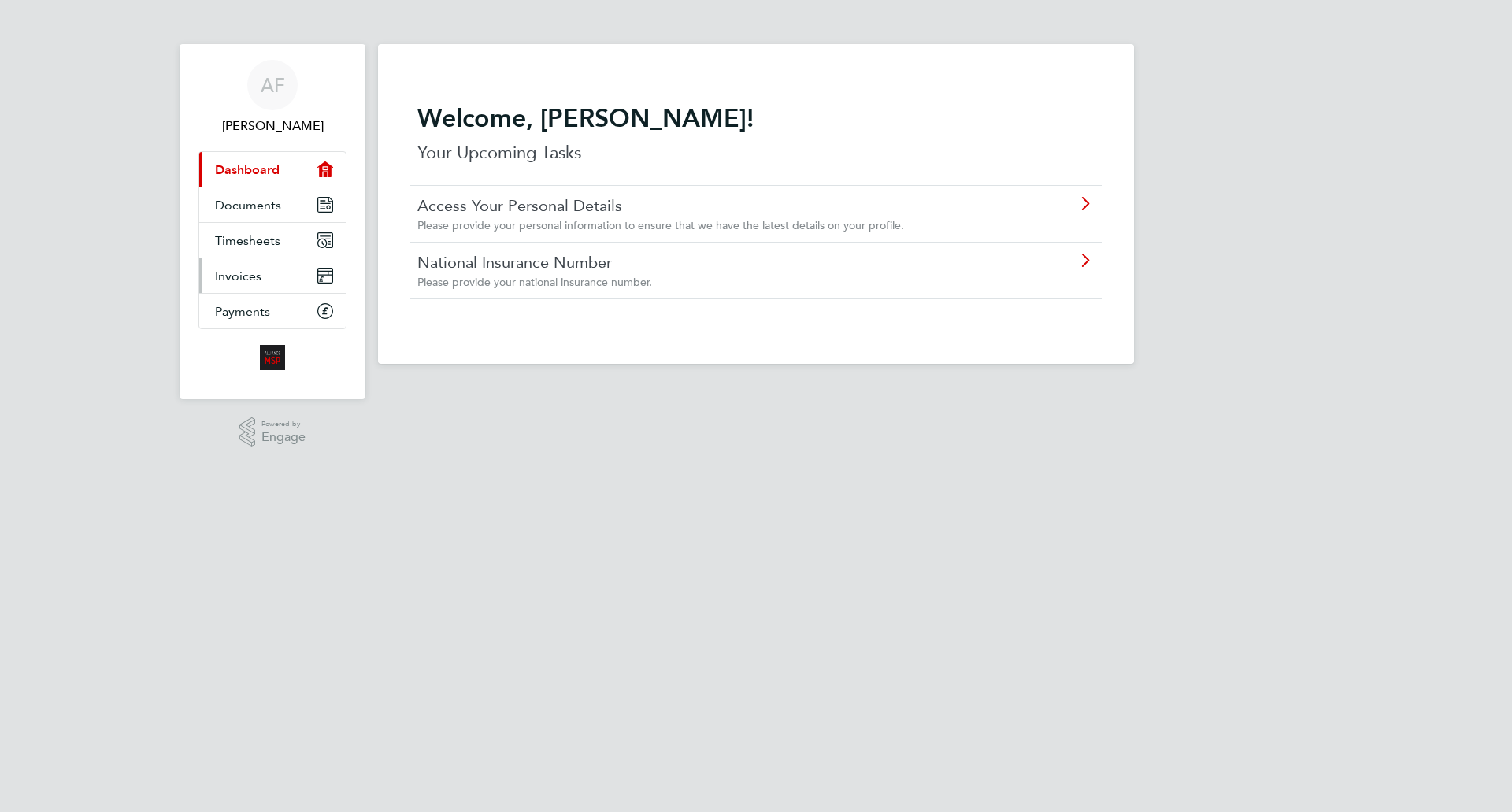
click at [230, 278] on span "Invoices" at bounding box center [237, 276] width 46 height 15
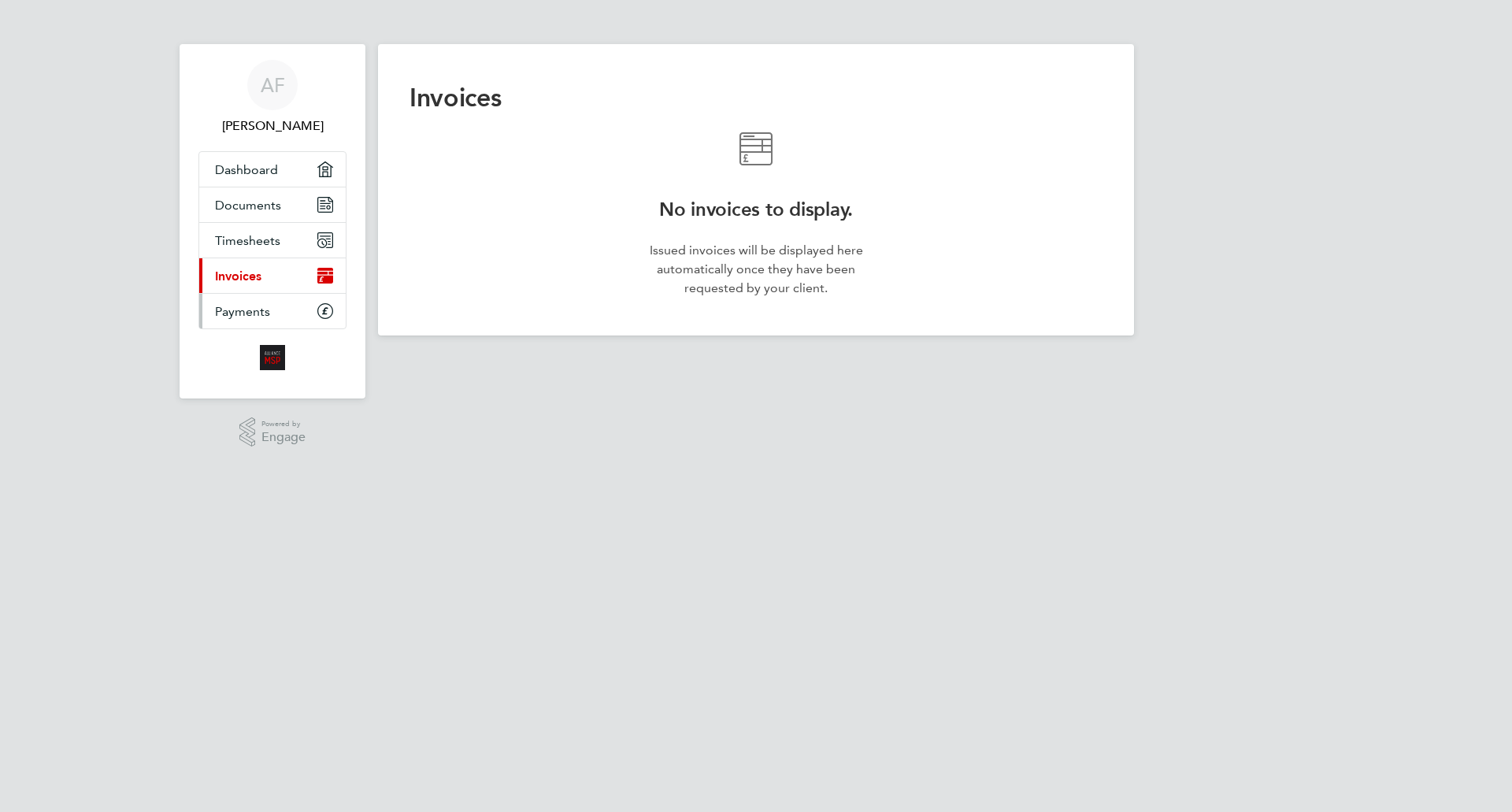
click at [230, 311] on span "Payments" at bounding box center [242, 311] width 55 height 15
click at [246, 238] on span "Timesheets" at bounding box center [247, 240] width 65 height 15
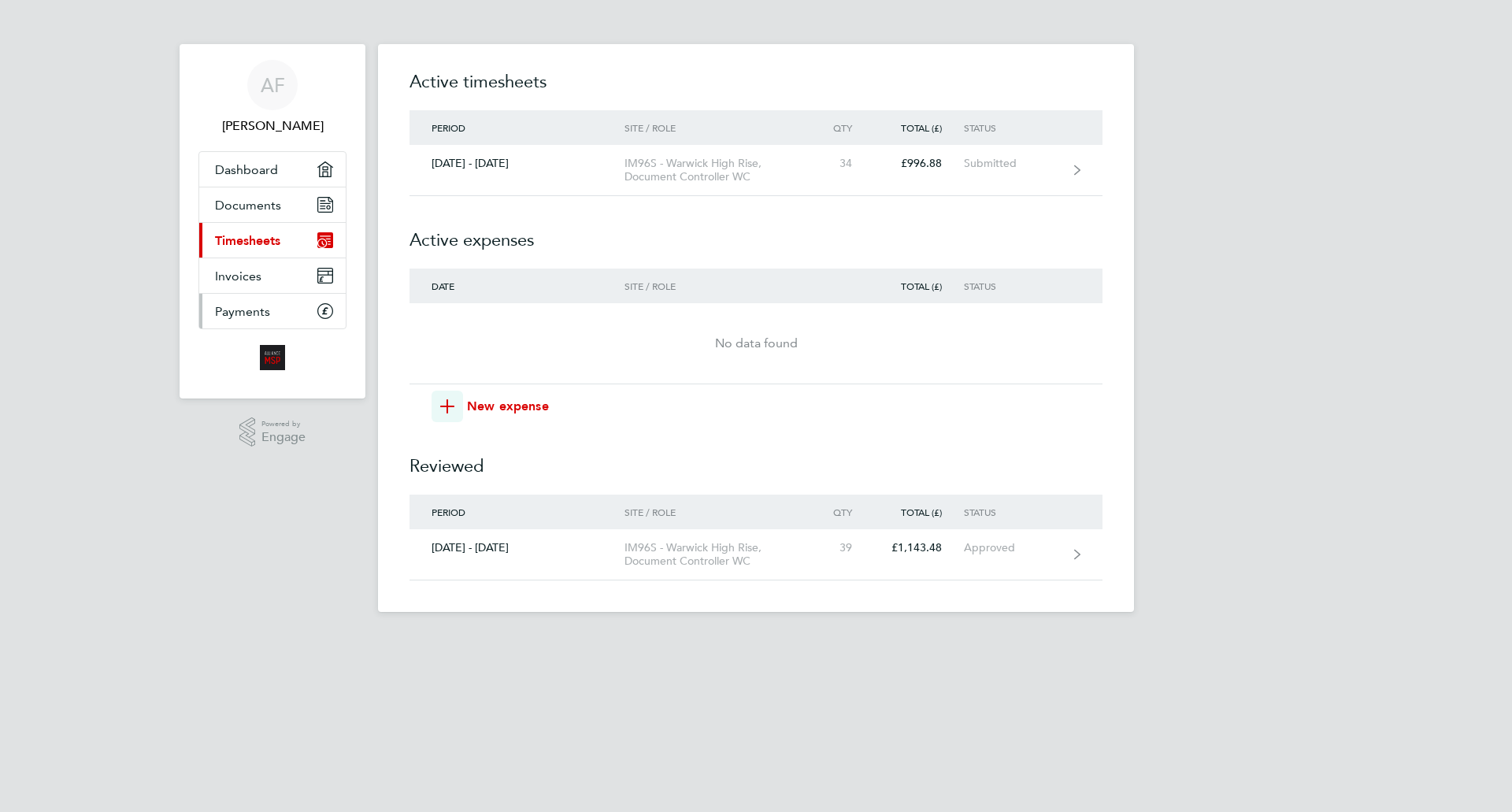
click at [228, 312] on span "Payments" at bounding box center [242, 311] width 55 height 15
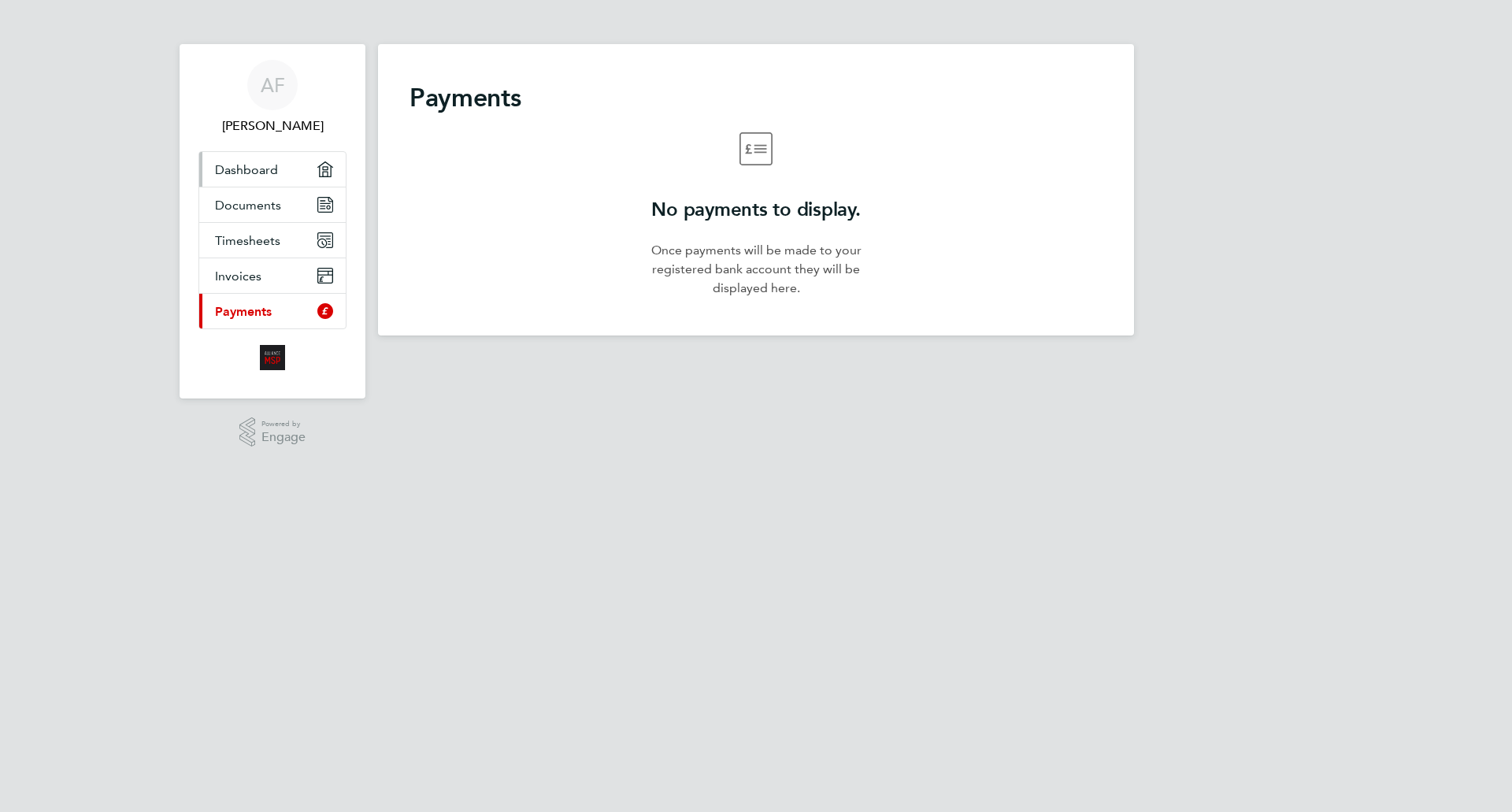
click at [238, 166] on span "Dashboard" at bounding box center [246, 169] width 63 height 15
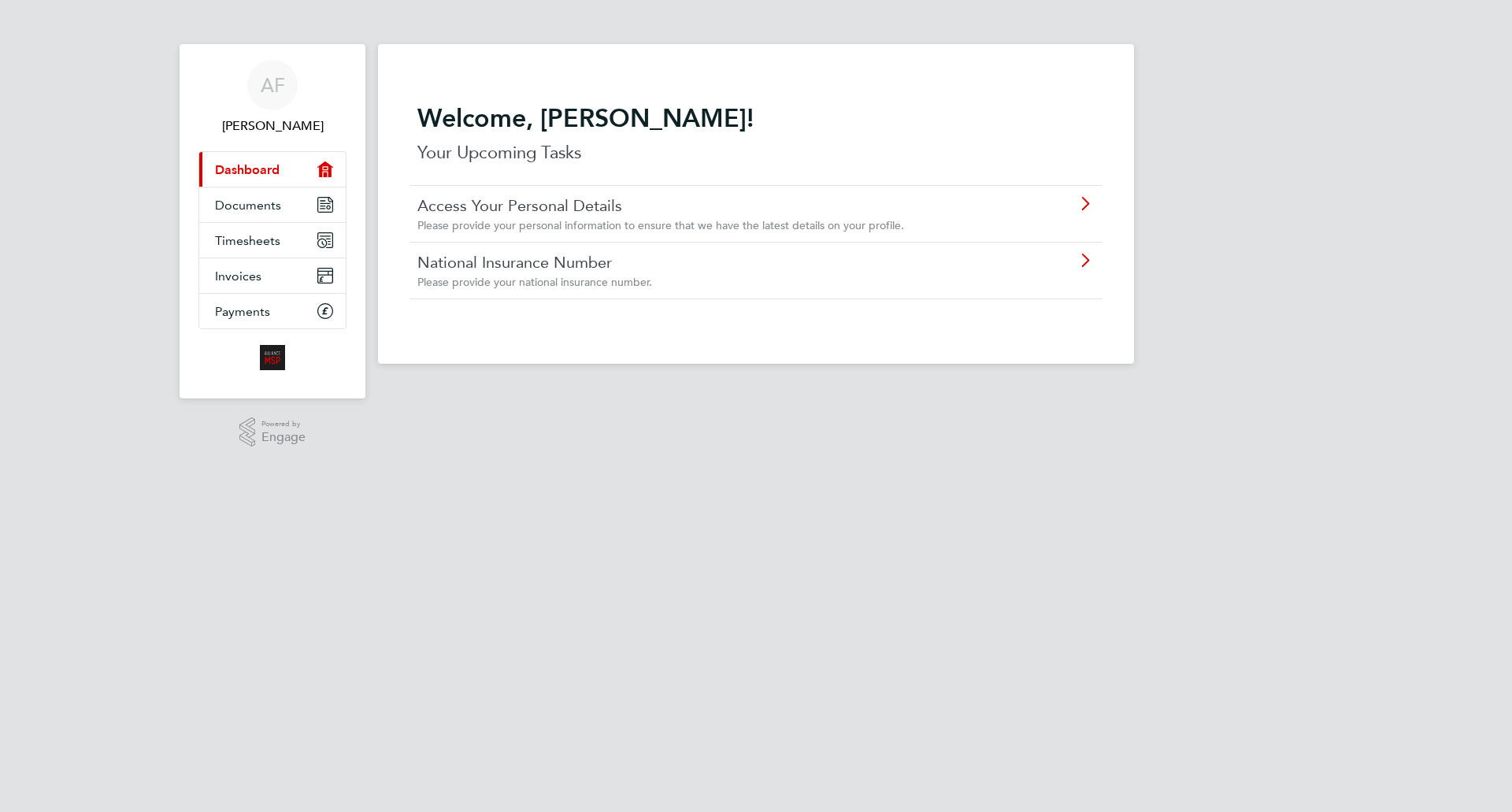
click at [560, 264] on link "National Insurance Number" at bounding box center [711, 262] width 588 height 21
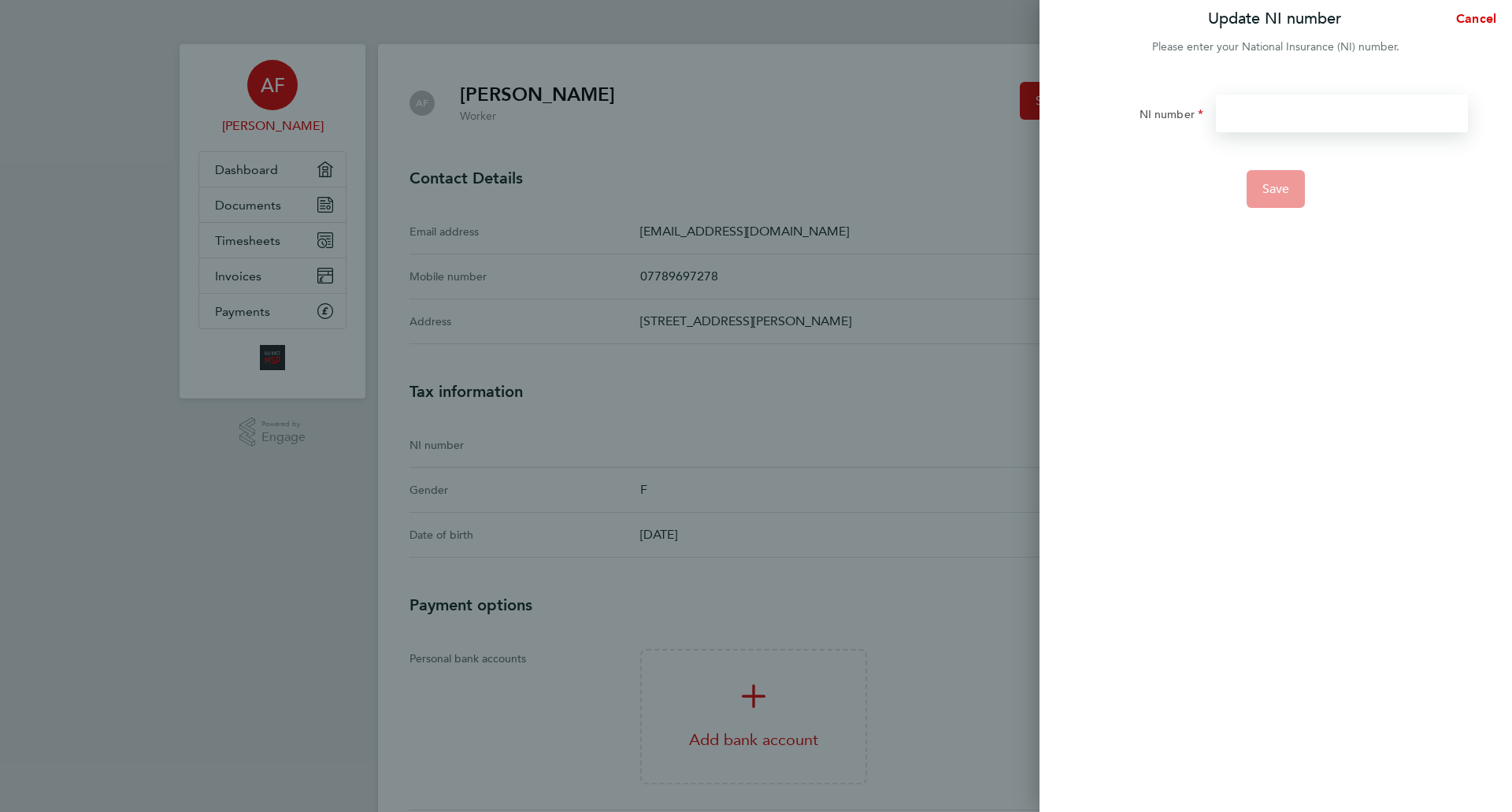
click at [1245, 115] on input "NI number" at bounding box center [1342, 113] width 252 height 38
type input "p"
type input "PC361157B"
click at [1269, 182] on span "Save" at bounding box center [1275, 188] width 27 height 15
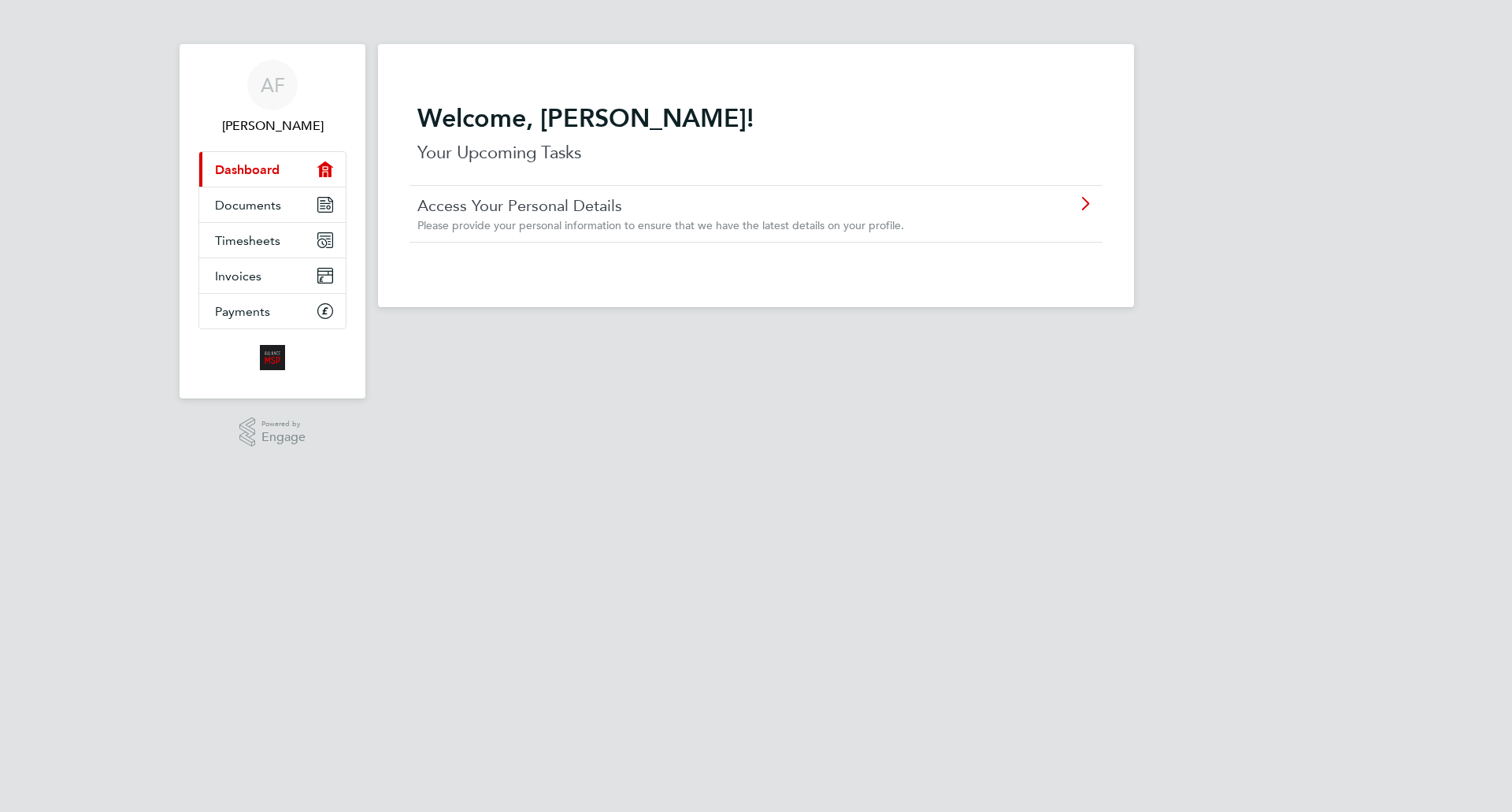
click at [554, 202] on link "Access Your Personal Details" at bounding box center [711, 205] width 588 height 21
click at [262, 237] on span "Timesheets" at bounding box center [247, 240] width 65 height 15
